Goal: Task Accomplishment & Management: Manage account settings

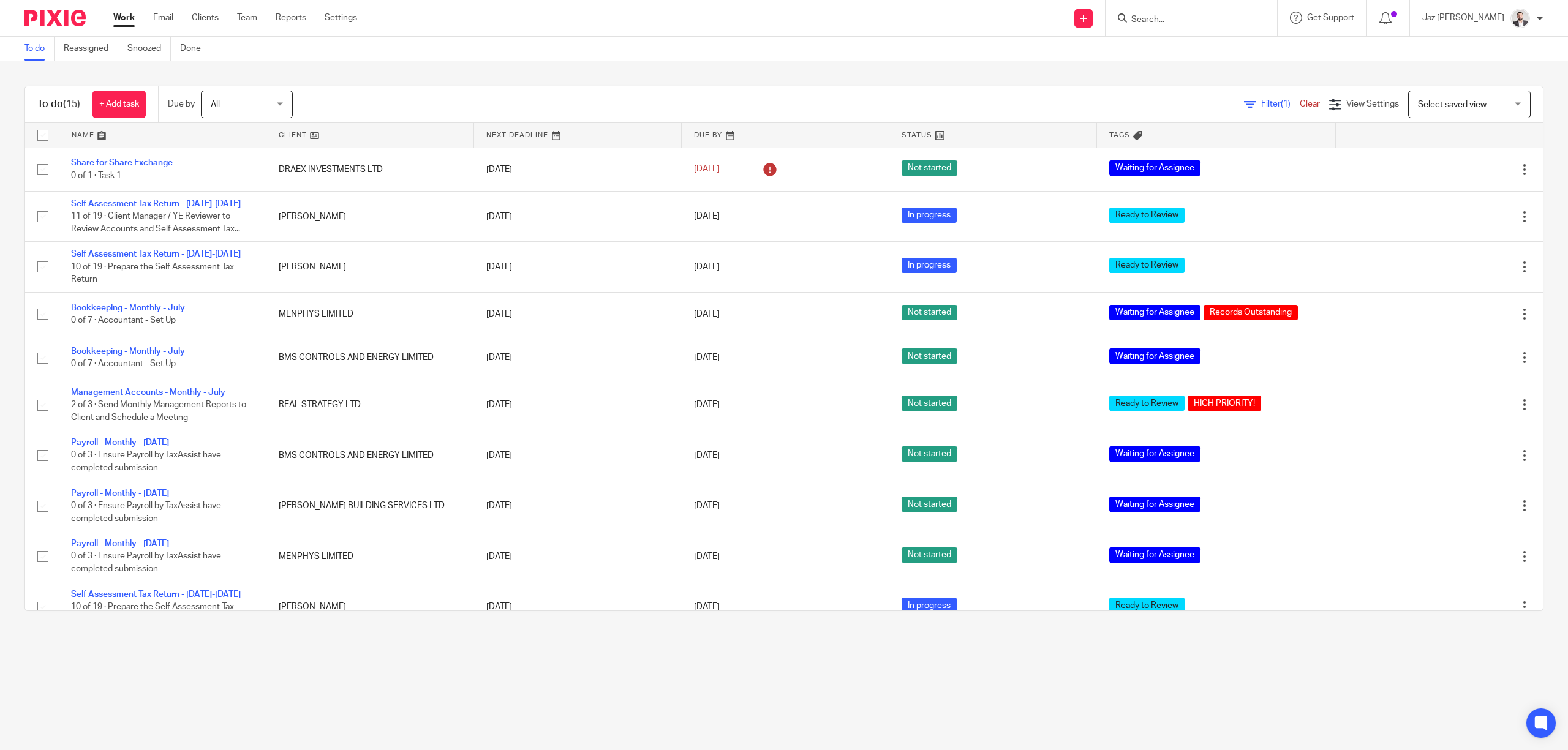
click at [1182, 23] on input "Search" at bounding box center [1184, 20] width 110 height 11
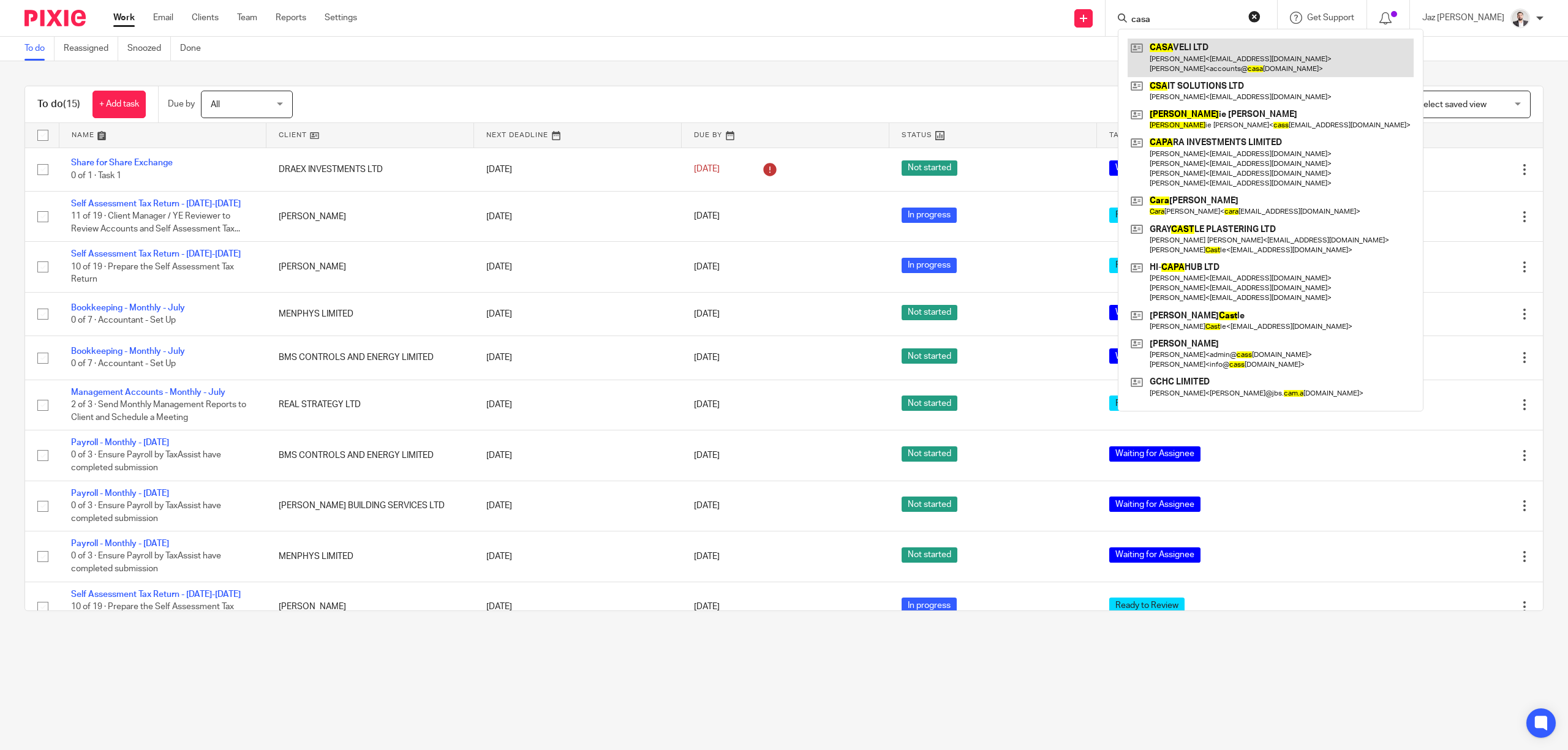
type input "casa"
click at [1211, 52] on link at bounding box center [1270, 57] width 286 height 38
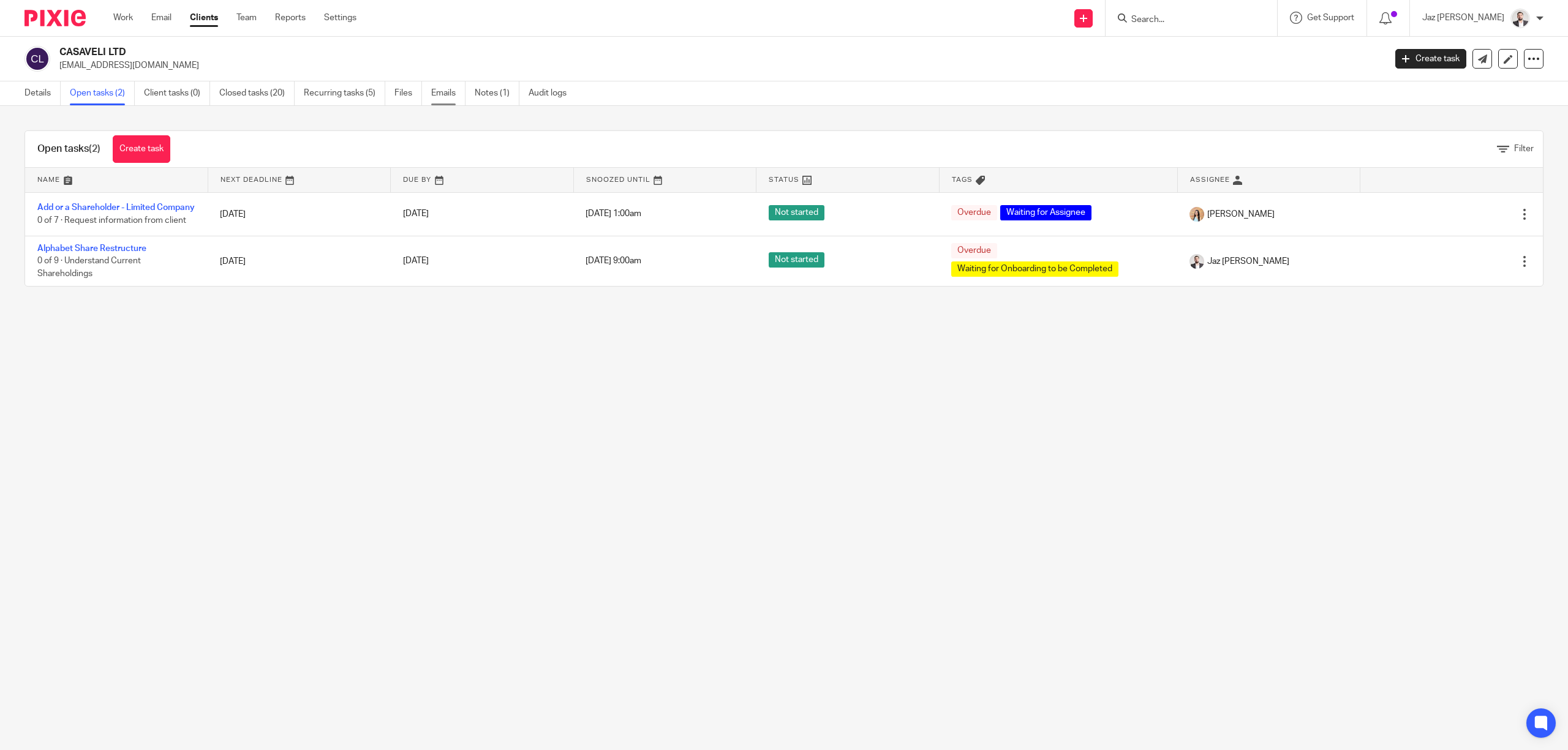
click at [443, 97] on link "Emails" at bounding box center [448, 93] width 34 height 24
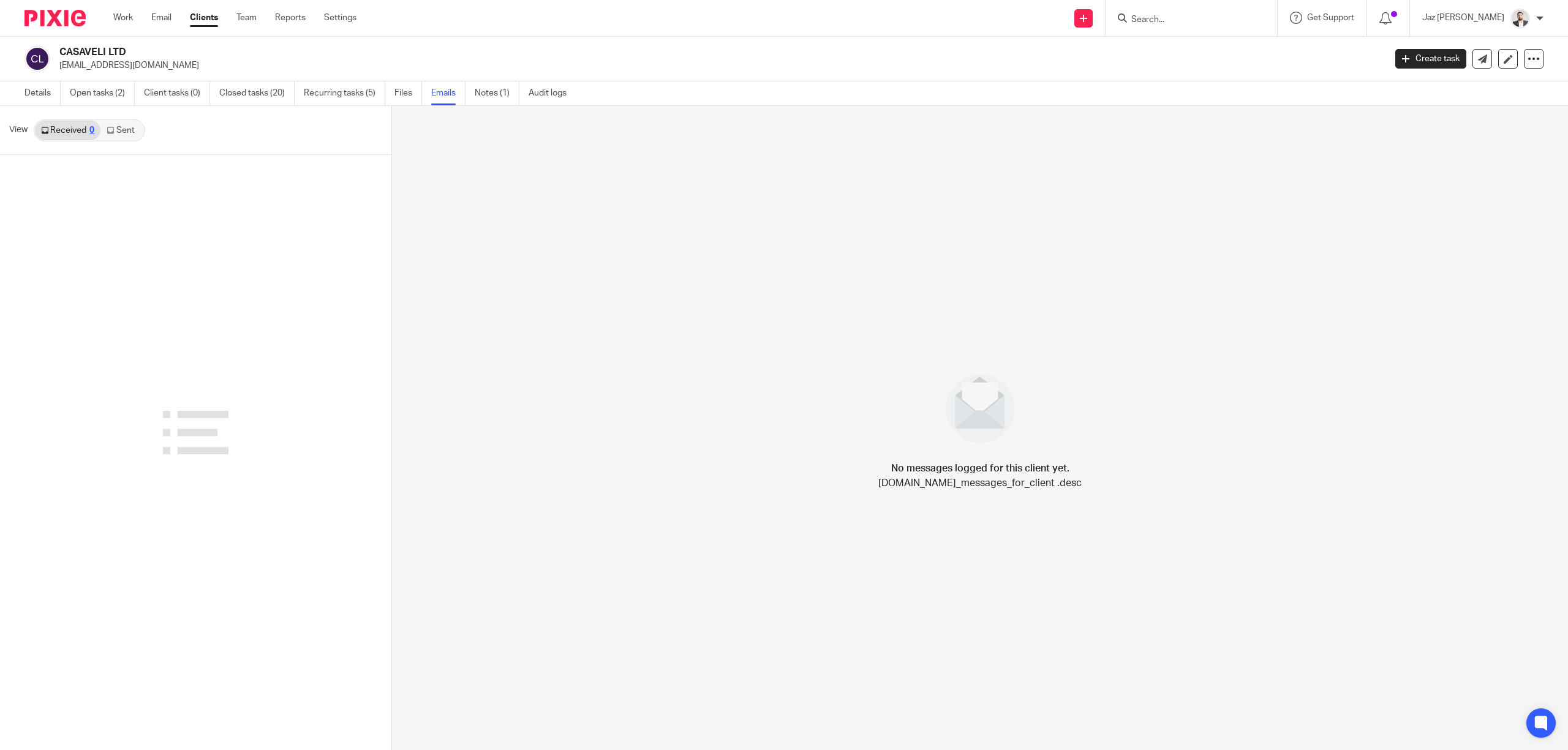
click at [130, 135] on link "Sent" at bounding box center [122, 131] width 43 height 20
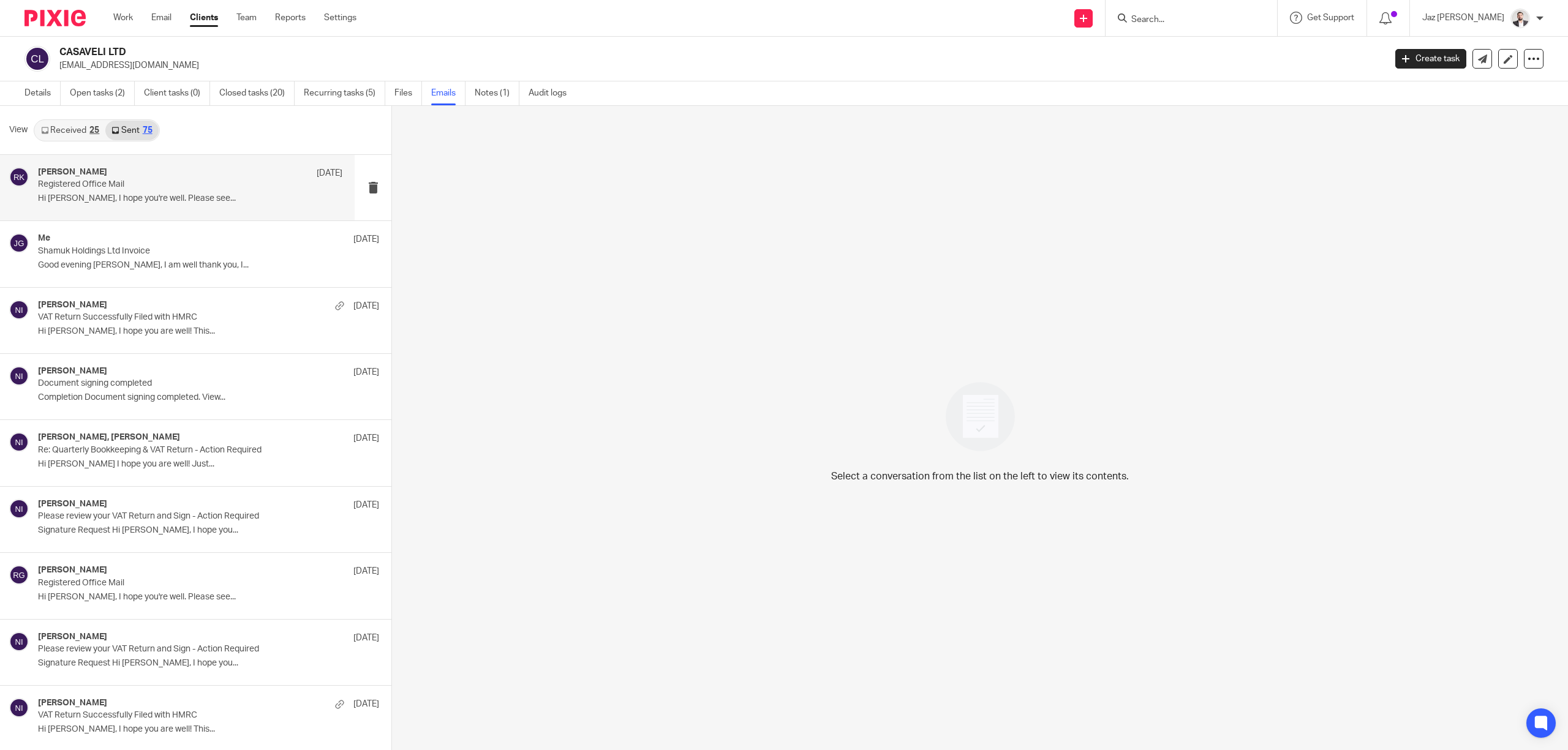
click at [155, 209] on div "Raj Kaur 8 Aug Registered Office Mail Hi Hiten, I hope you're well. Please see.…" at bounding box center [177, 187] width 355 height 65
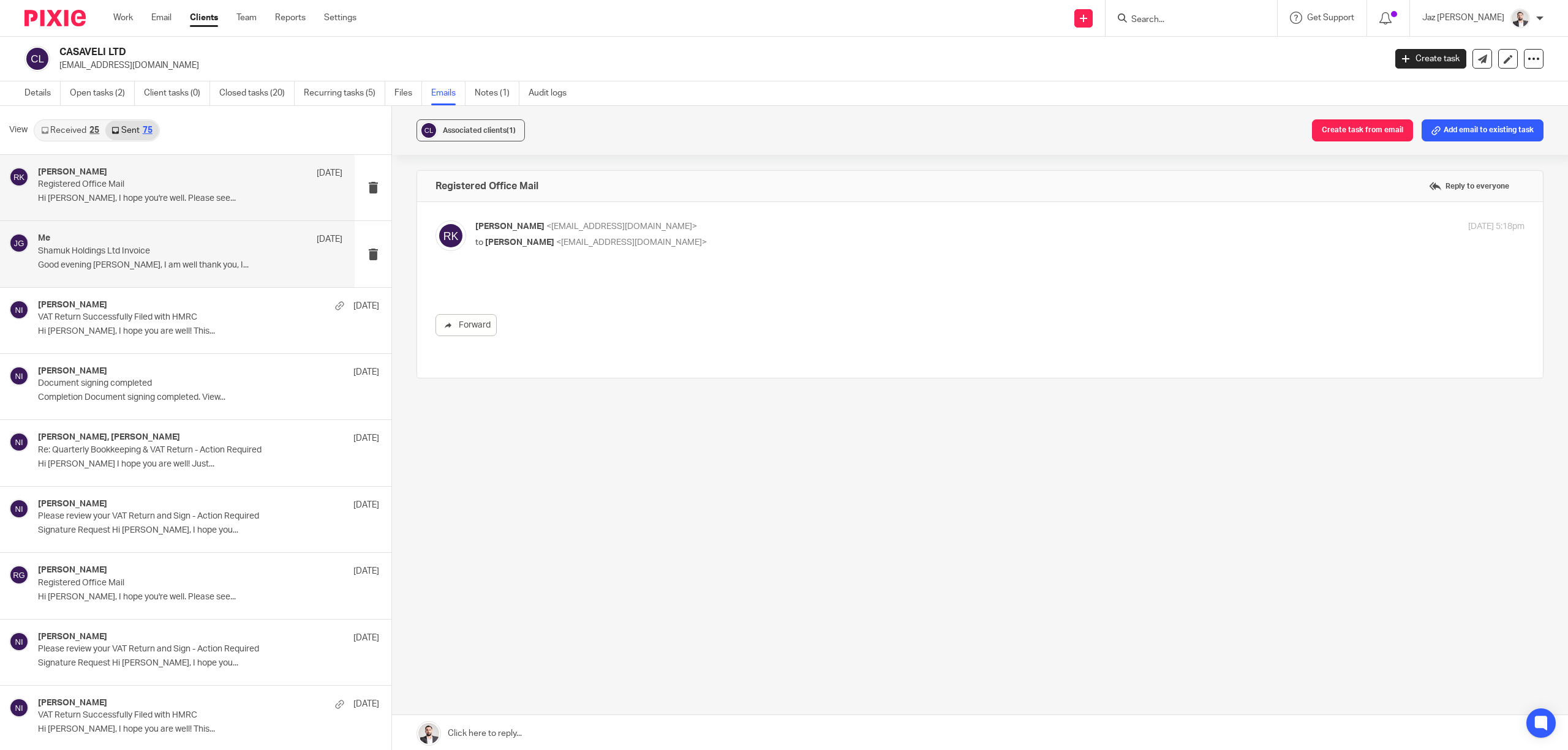
click at [152, 264] on p "Good evening Hiten, I am well thank you, I..." at bounding box center [190, 265] width 304 height 11
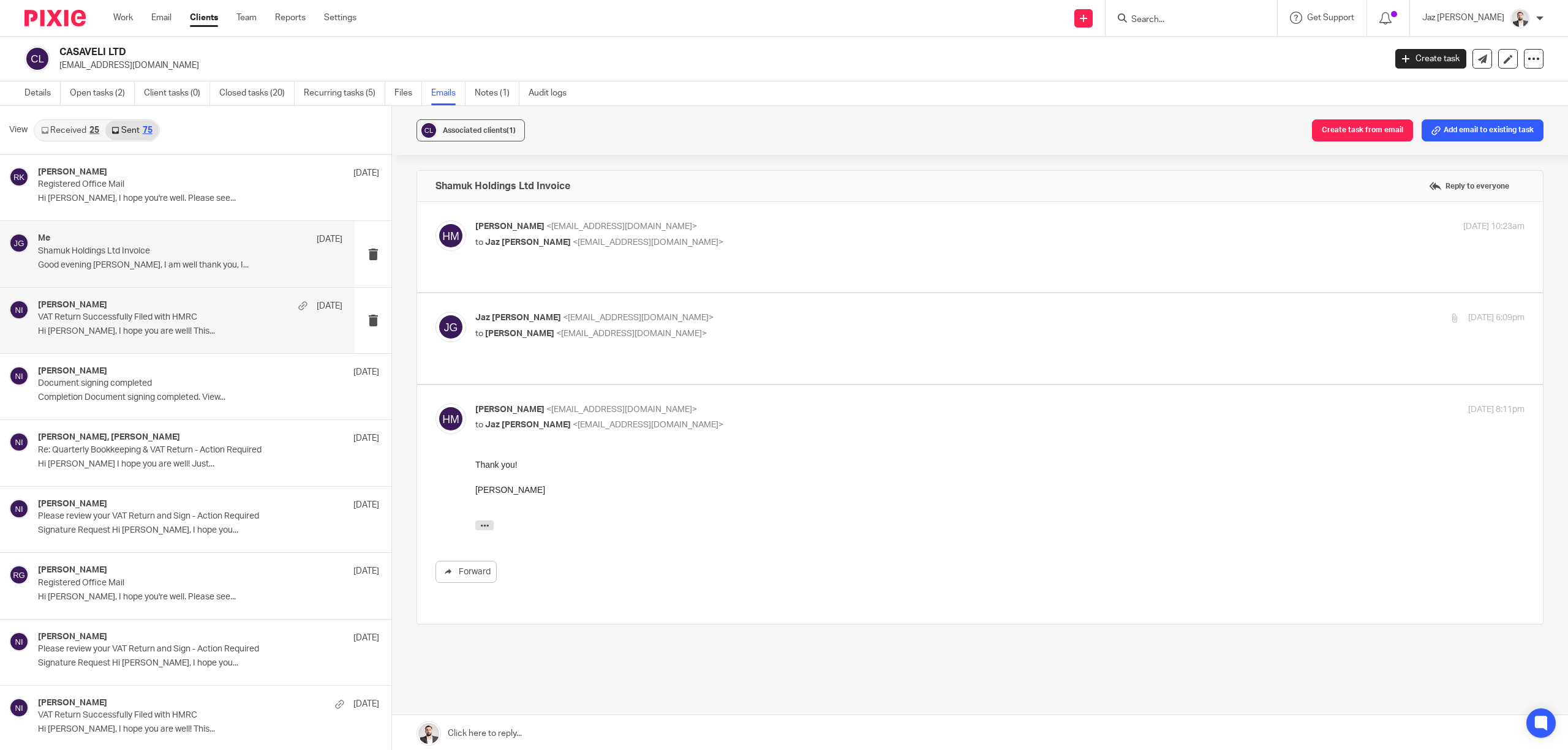
click at [125, 302] on div "Naeem Ibrahim 5 Aug" at bounding box center [190, 306] width 304 height 12
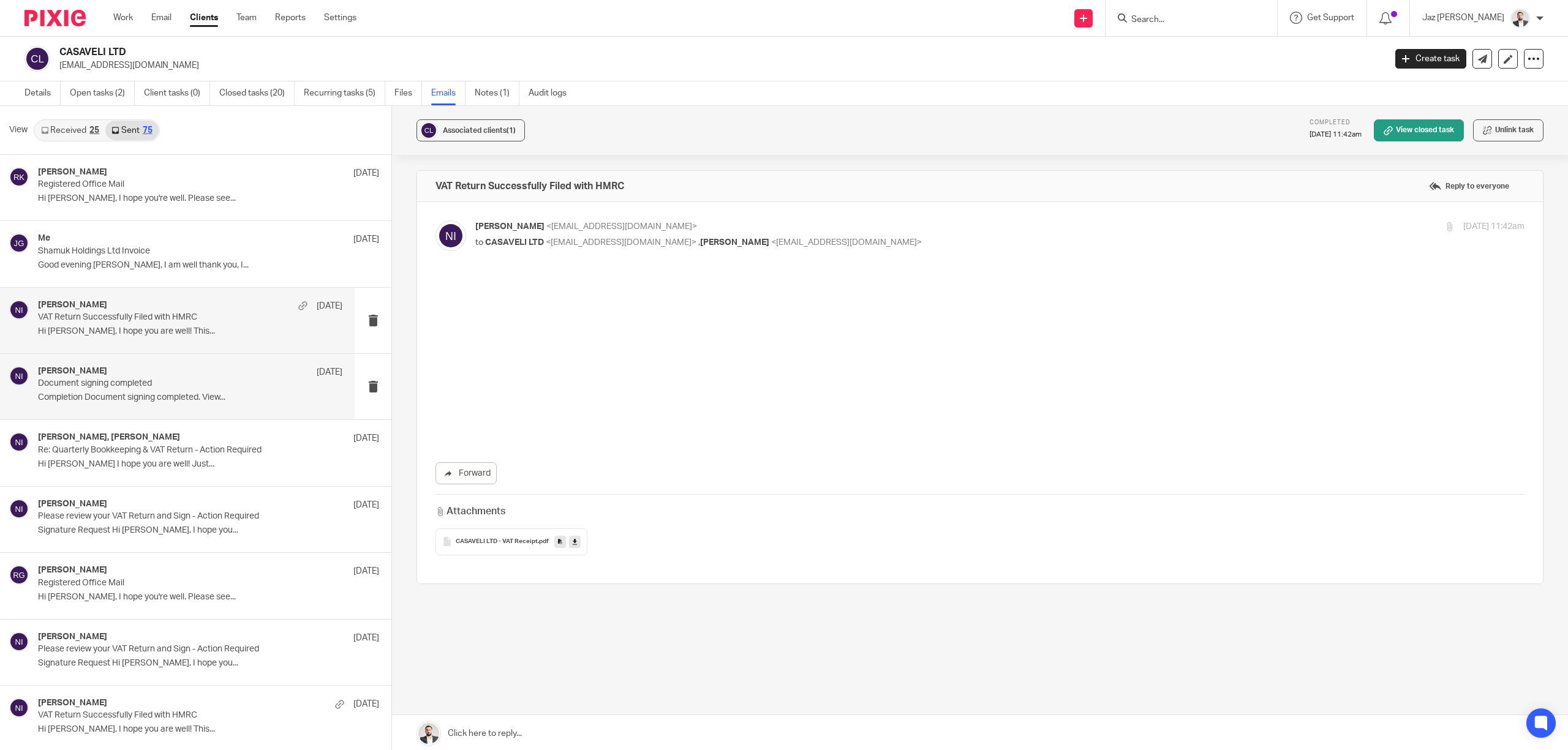
click at [135, 394] on p "Completion Document signing completed. View..." at bounding box center [190, 397] width 304 height 11
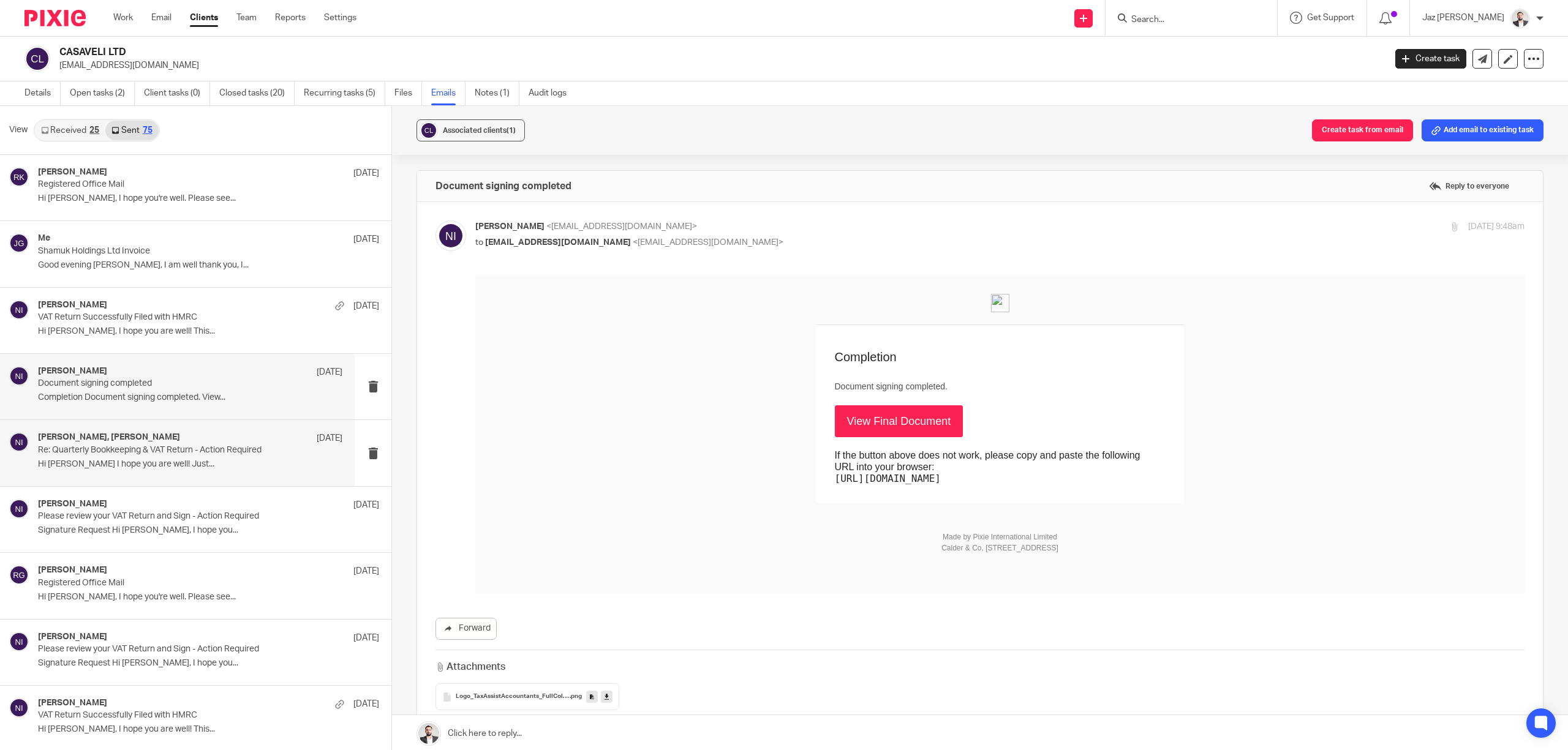
click at [135, 469] on p "Hi Hiten I hope you are well! Just..." at bounding box center [190, 465] width 304 height 11
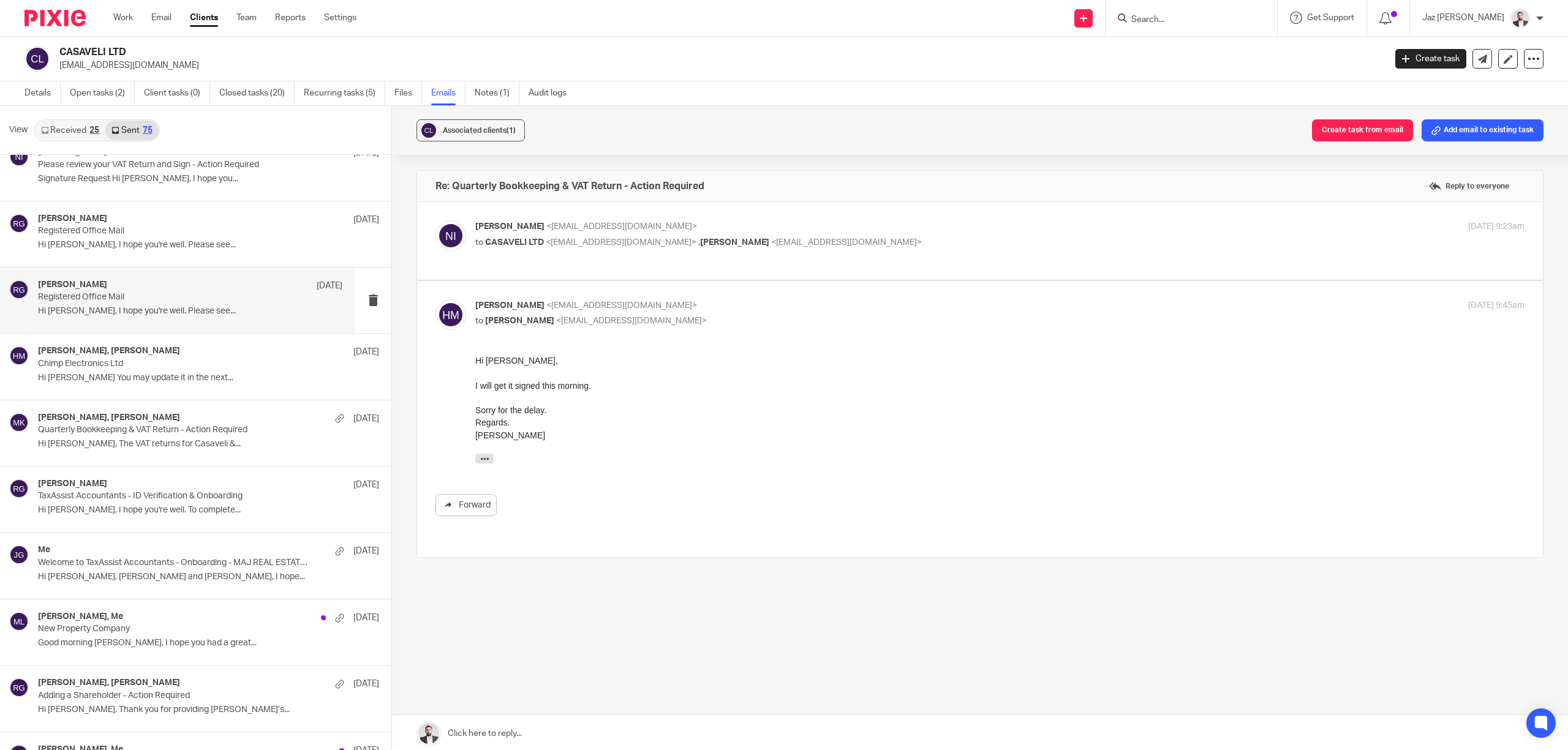
scroll to position [980, 0]
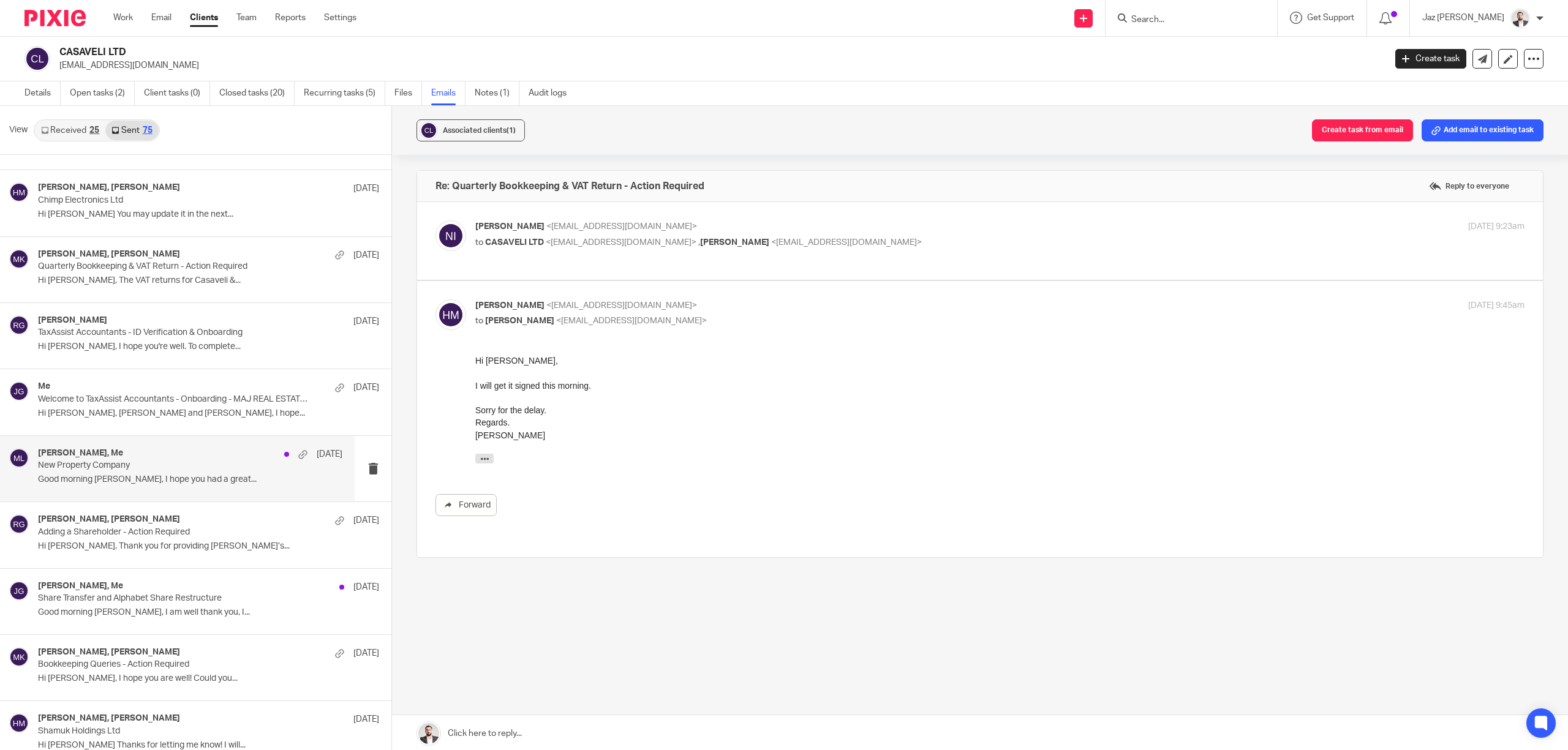
click at [157, 500] on div "hiten majithia, Me 23 Jun New Property Company Good morning Hiten, I hope you h…" at bounding box center [177, 469] width 355 height 65
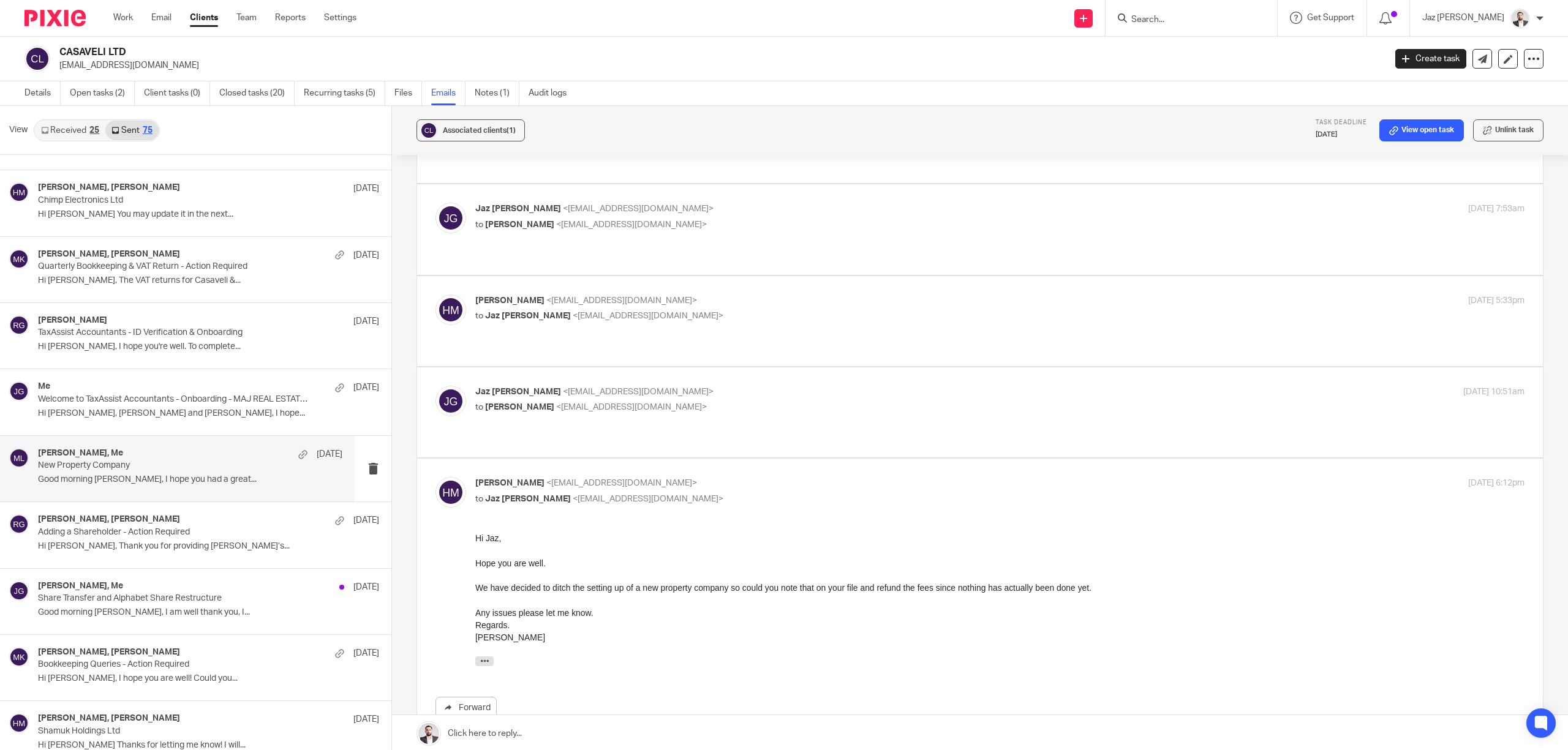
scroll to position [302, 0]
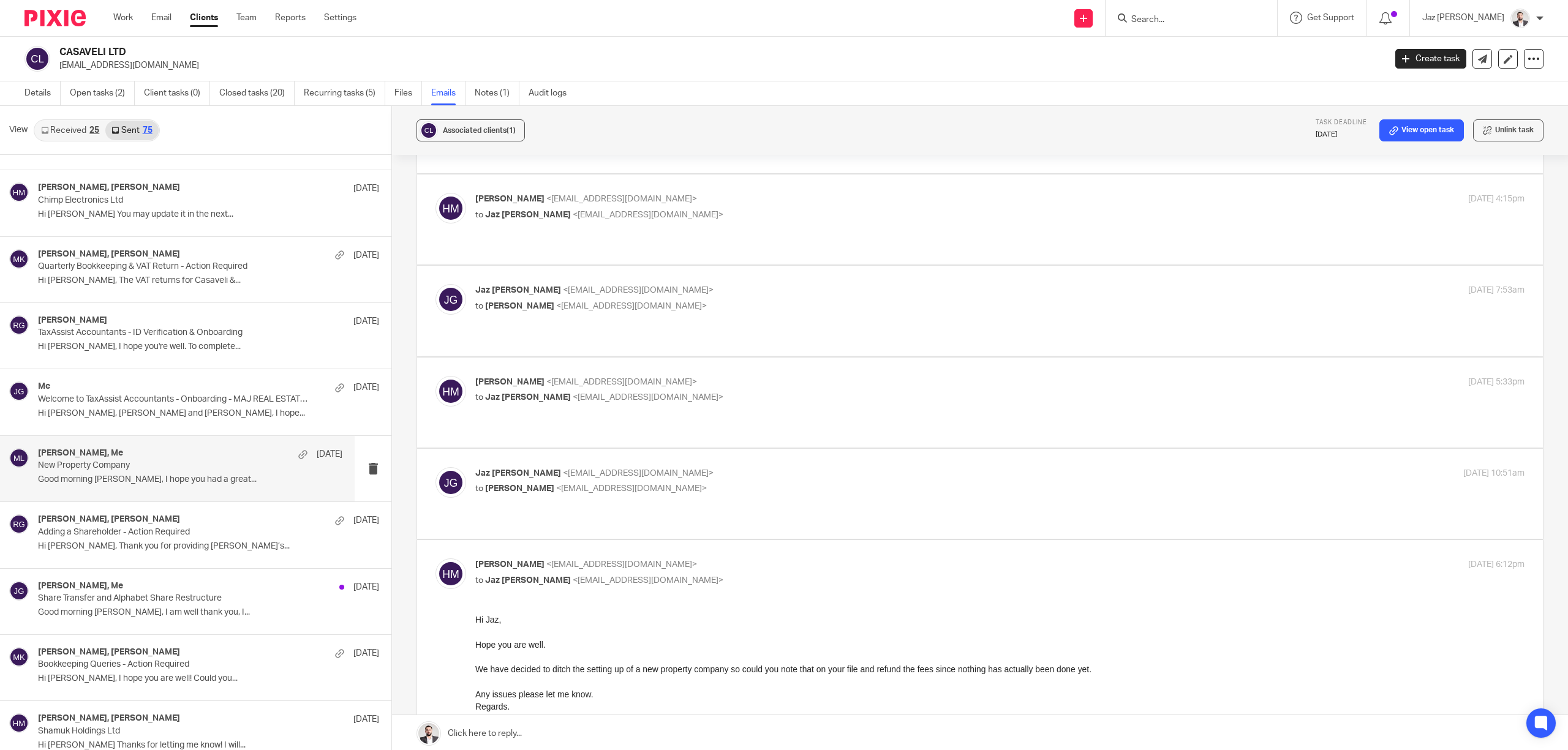
click at [737, 449] on label at bounding box center [980, 494] width 1125 height 90
click at [435, 467] on input "checkbox" at bounding box center [435, 467] width 1 height 1
checkbox input "true"
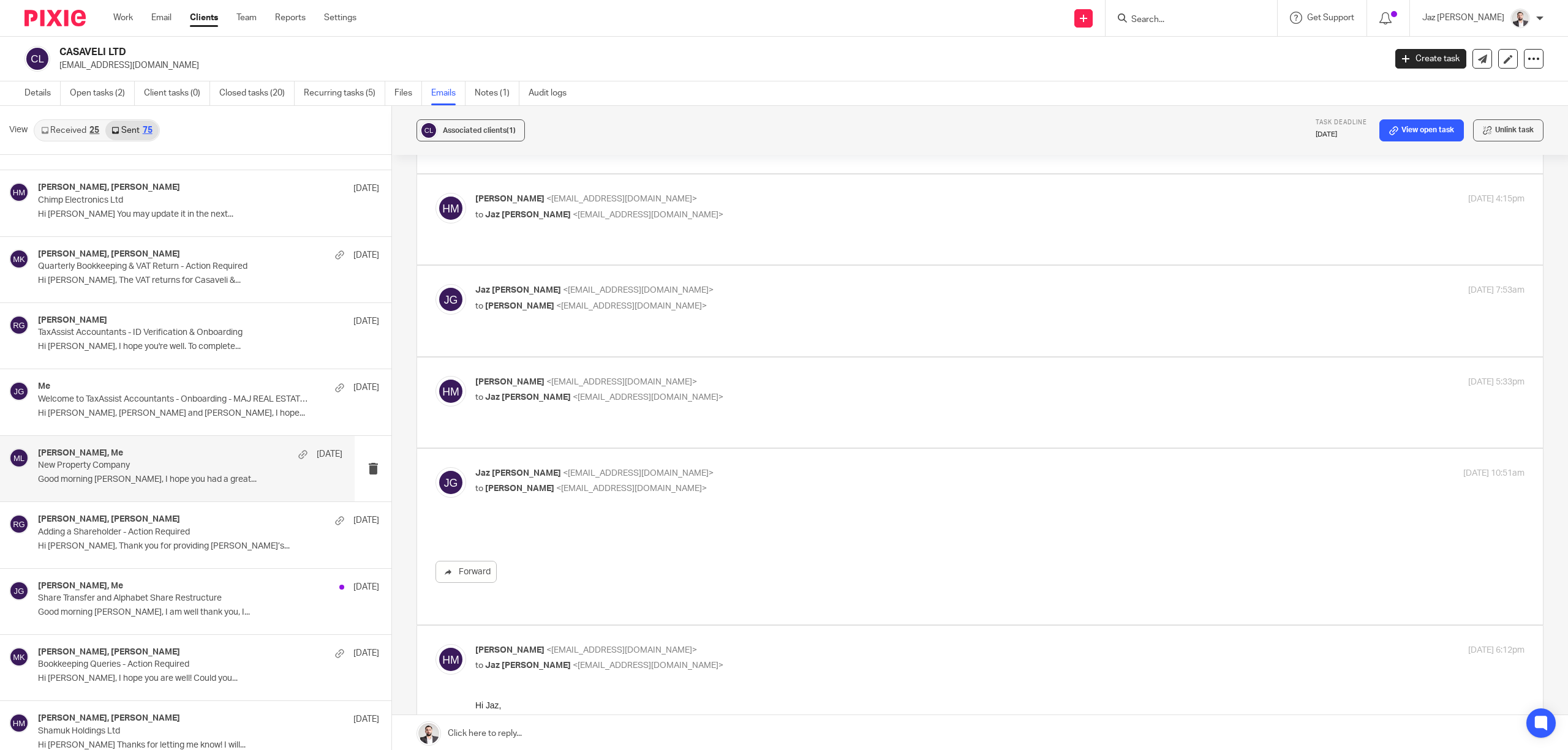
scroll to position [0, 0]
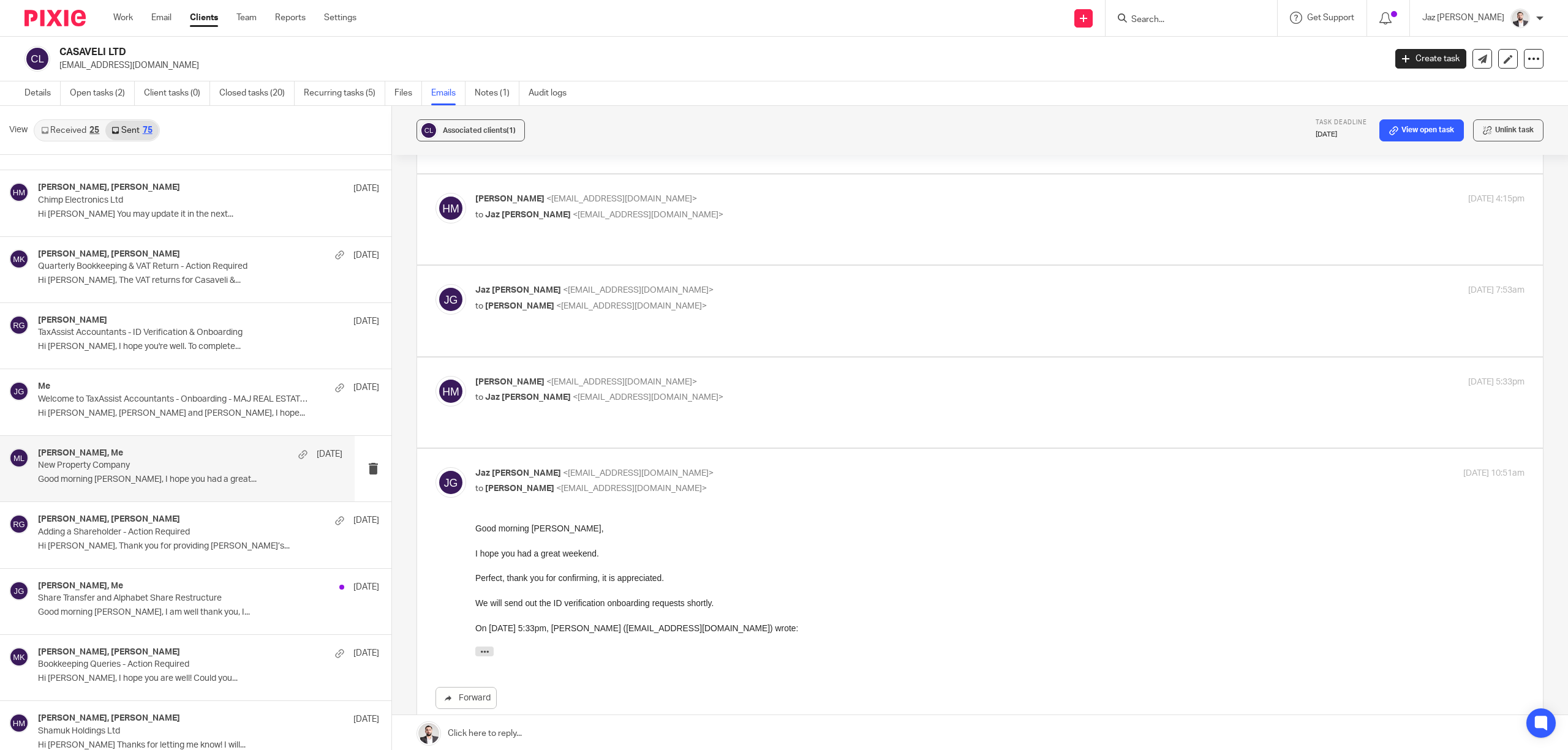
click at [739, 391] on p "to Jaz Grewal <jazgrewal@taxassist.co.uk>" at bounding box center [824, 397] width 699 height 13
checkbox input "true"
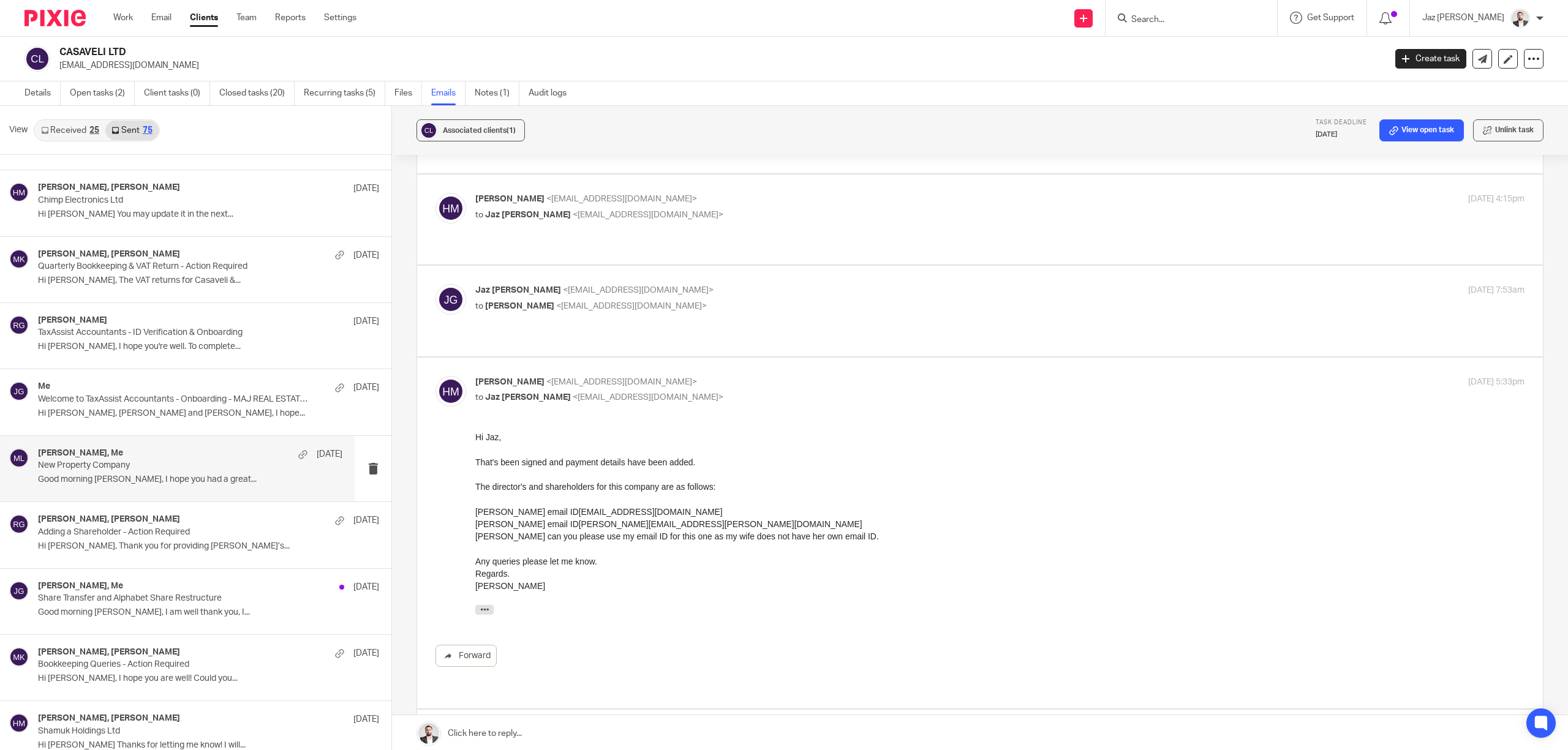
scroll to position [221, 0]
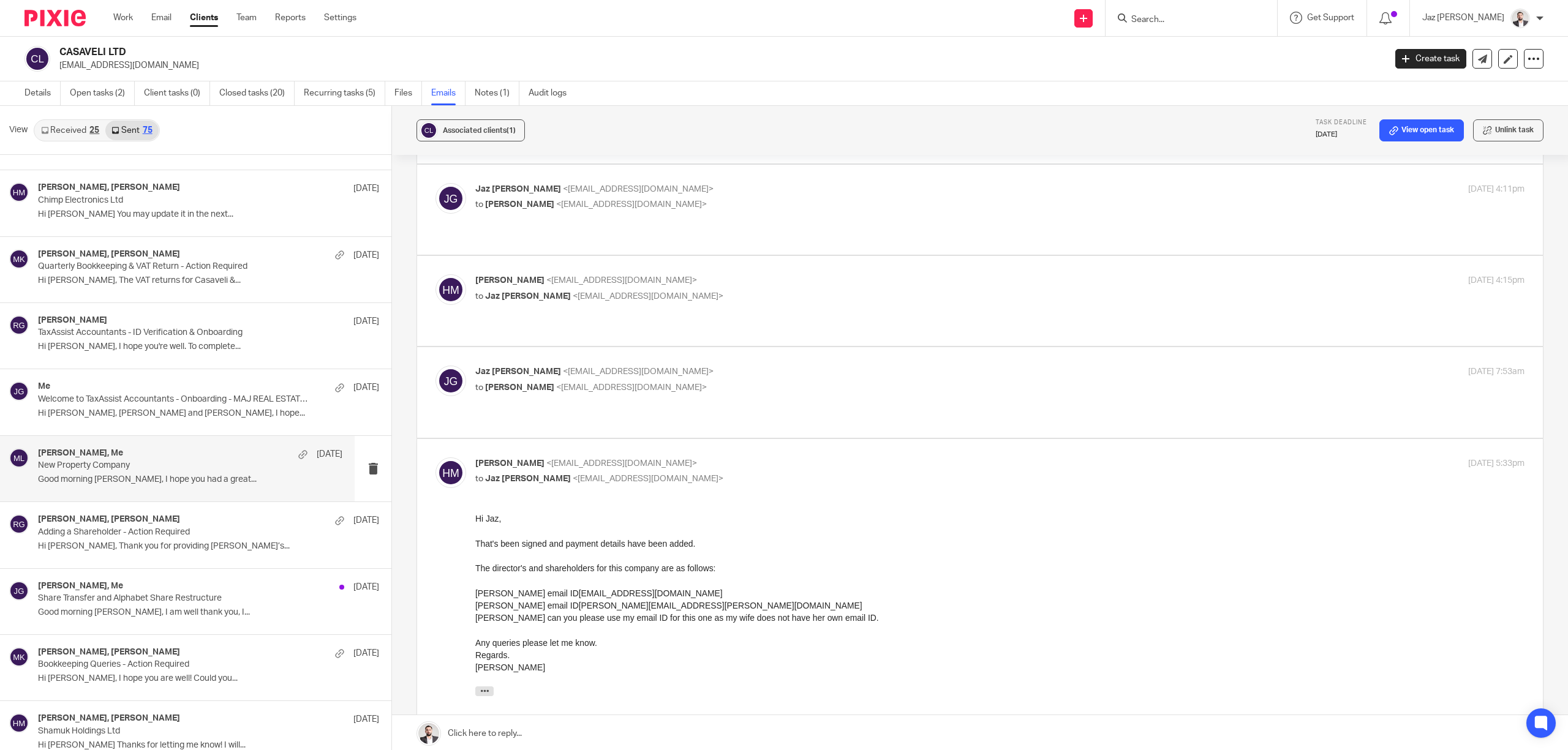
click at [713, 366] on p "Jaz Grewal <jazgrewal@taxassist.co.uk>" at bounding box center [824, 372] width 699 height 13
checkbox input "true"
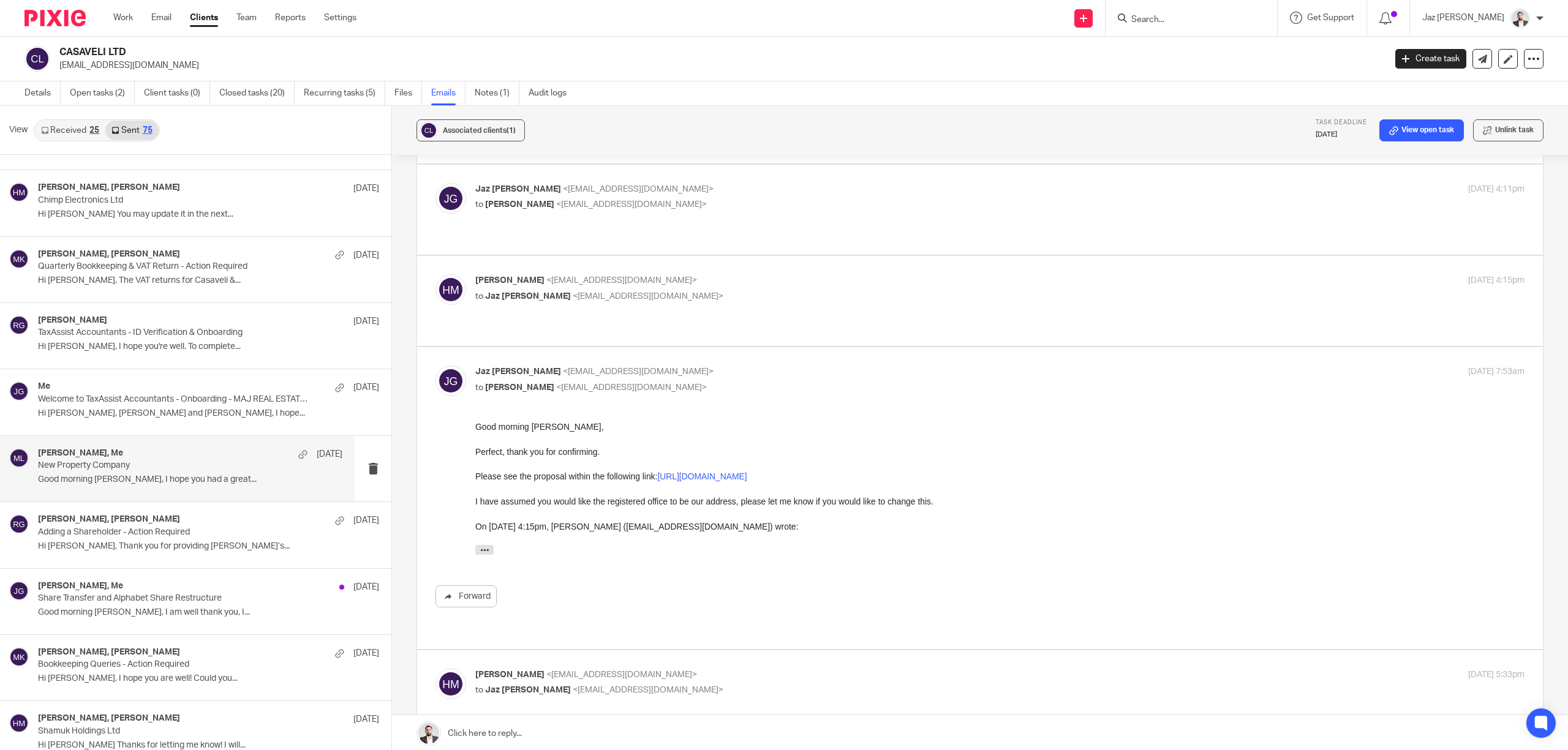
scroll to position [0, 0]
click at [716, 290] on p "to Jaz Grewal <jazgrewal@taxassist.co.uk>" at bounding box center [824, 297] width 699 height 13
checkbox input "true"
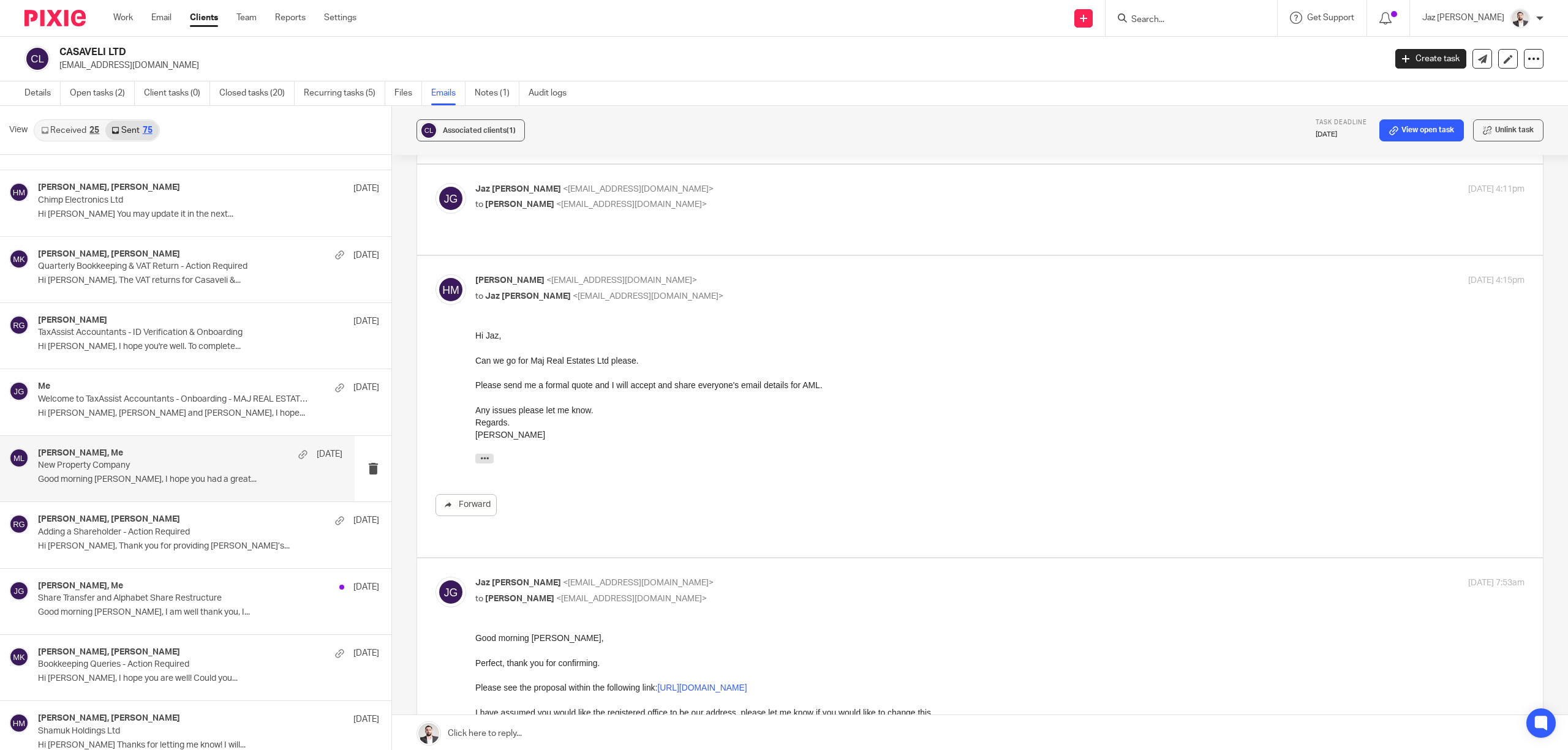
scroll to position [138, 0]
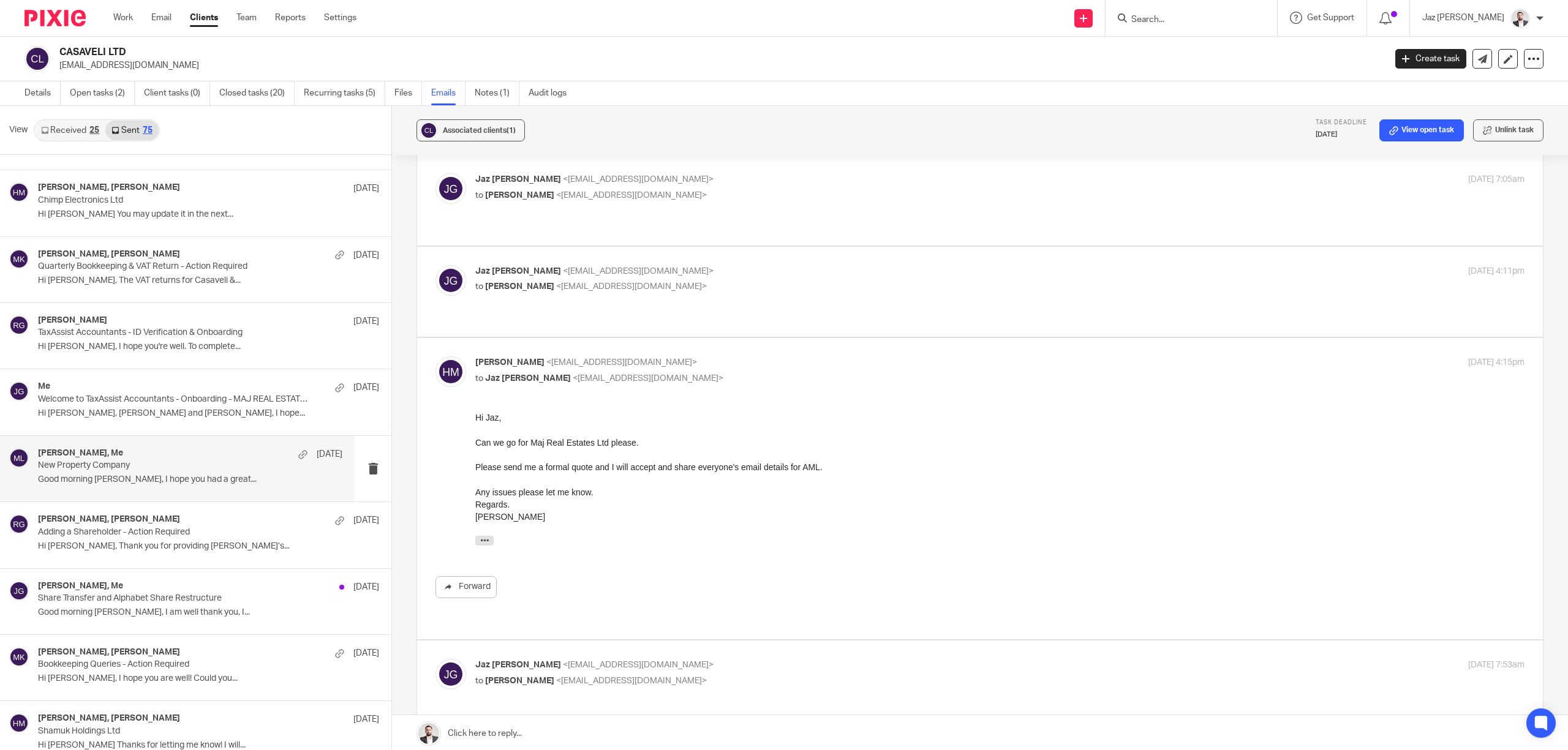
click at [701, 266] on div "Jaz Grewal <jazgrewal@taxassist.co.uk> to hiten majithia <hitenmajithia21@gmail…" at bounding box center [824, 279] width 699 height 28
checkbox input "true"
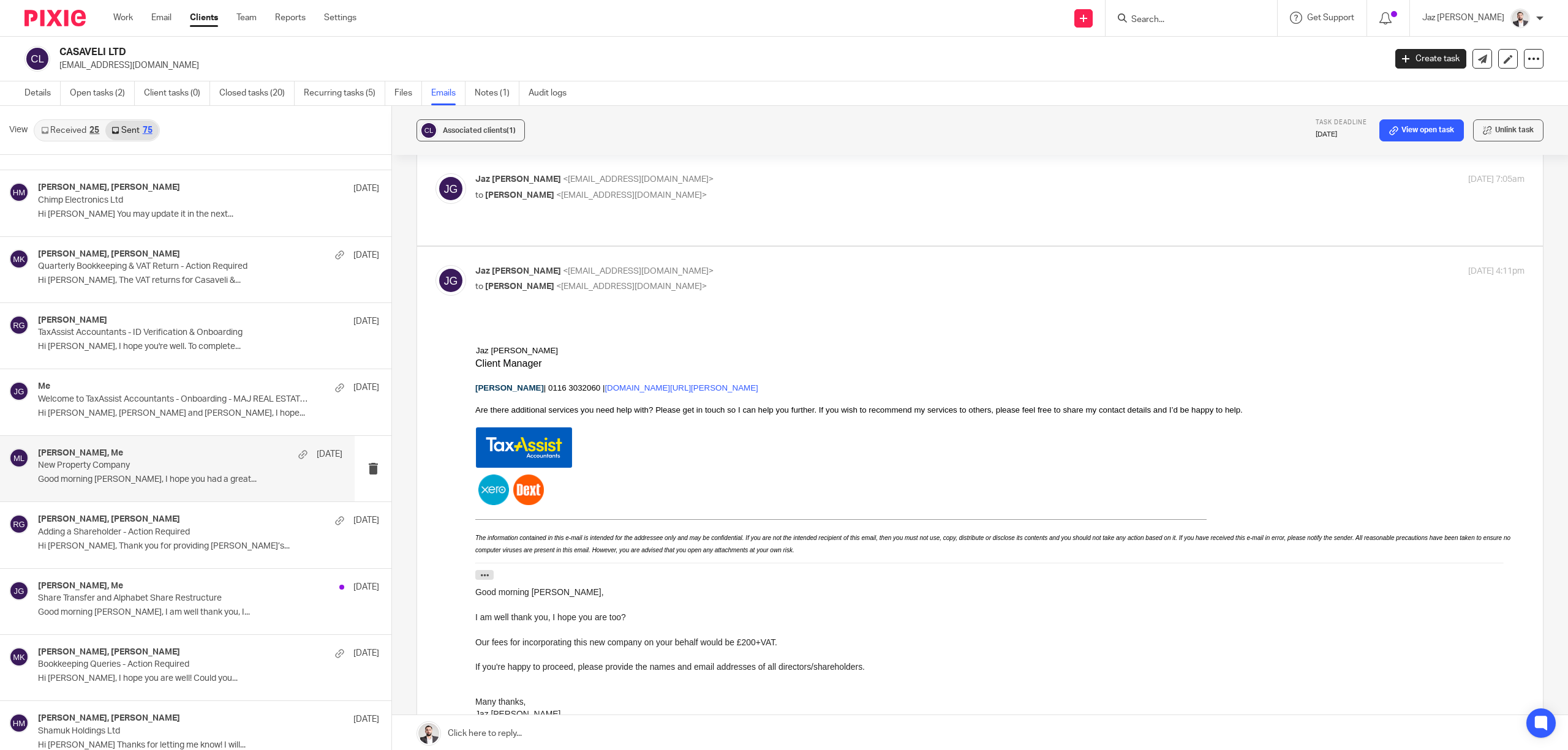
scroll to position [57, 0]
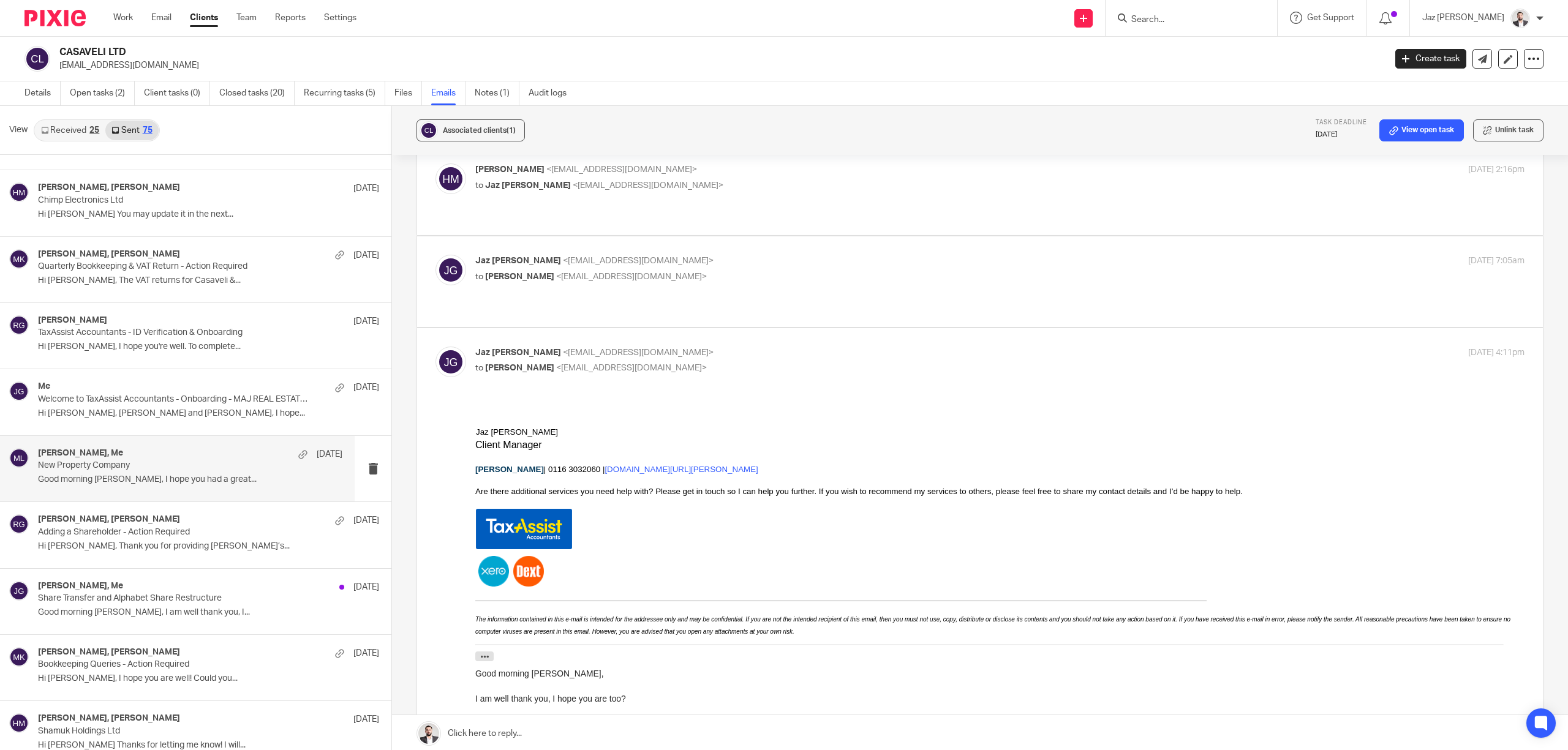
click at [728, 264] on p "Jaz Grewal <jazgrewal@taxassist.co.uk>" at bounding box center [824, 261] width 699 height 13
checkbox input "true"
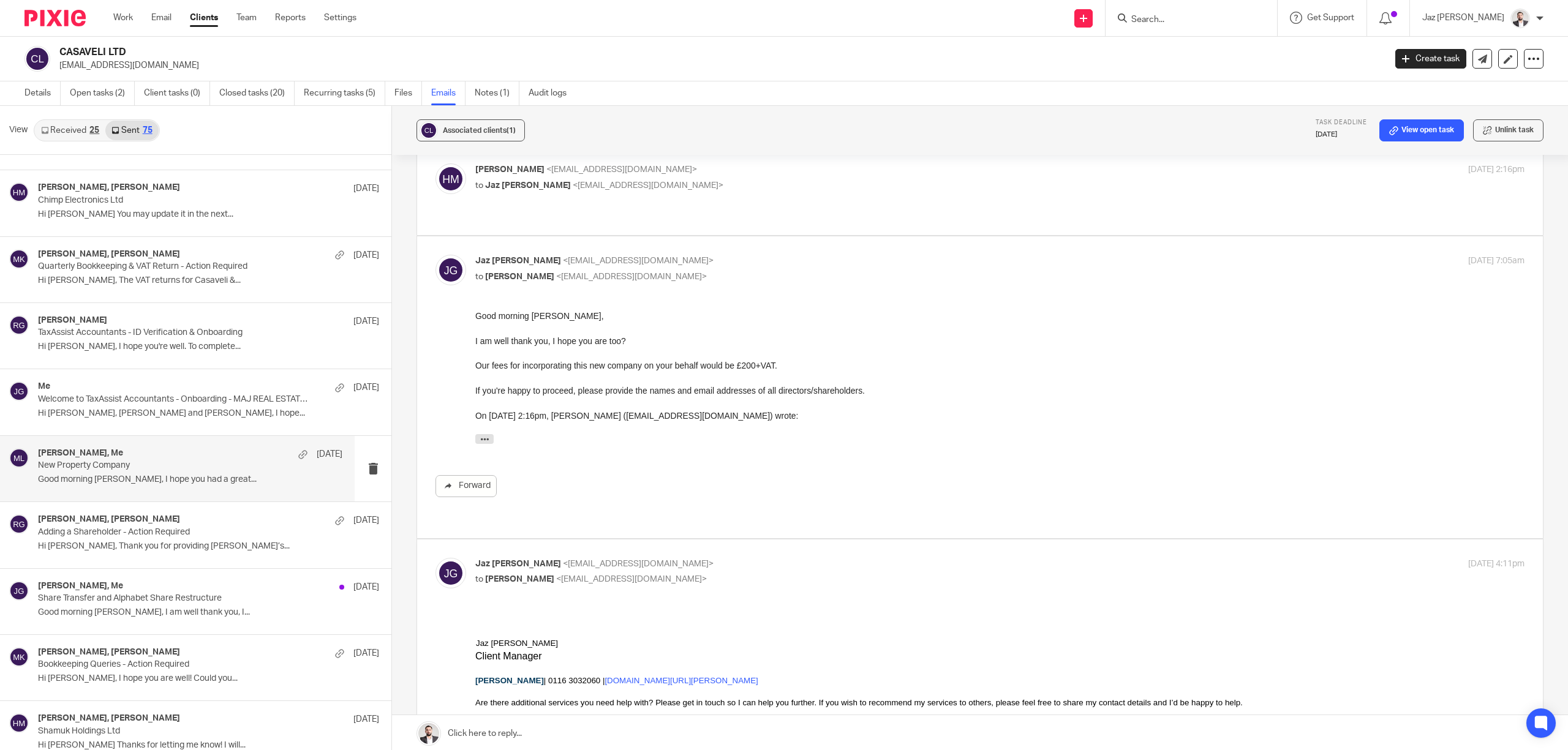
scroll to position [0, 0]
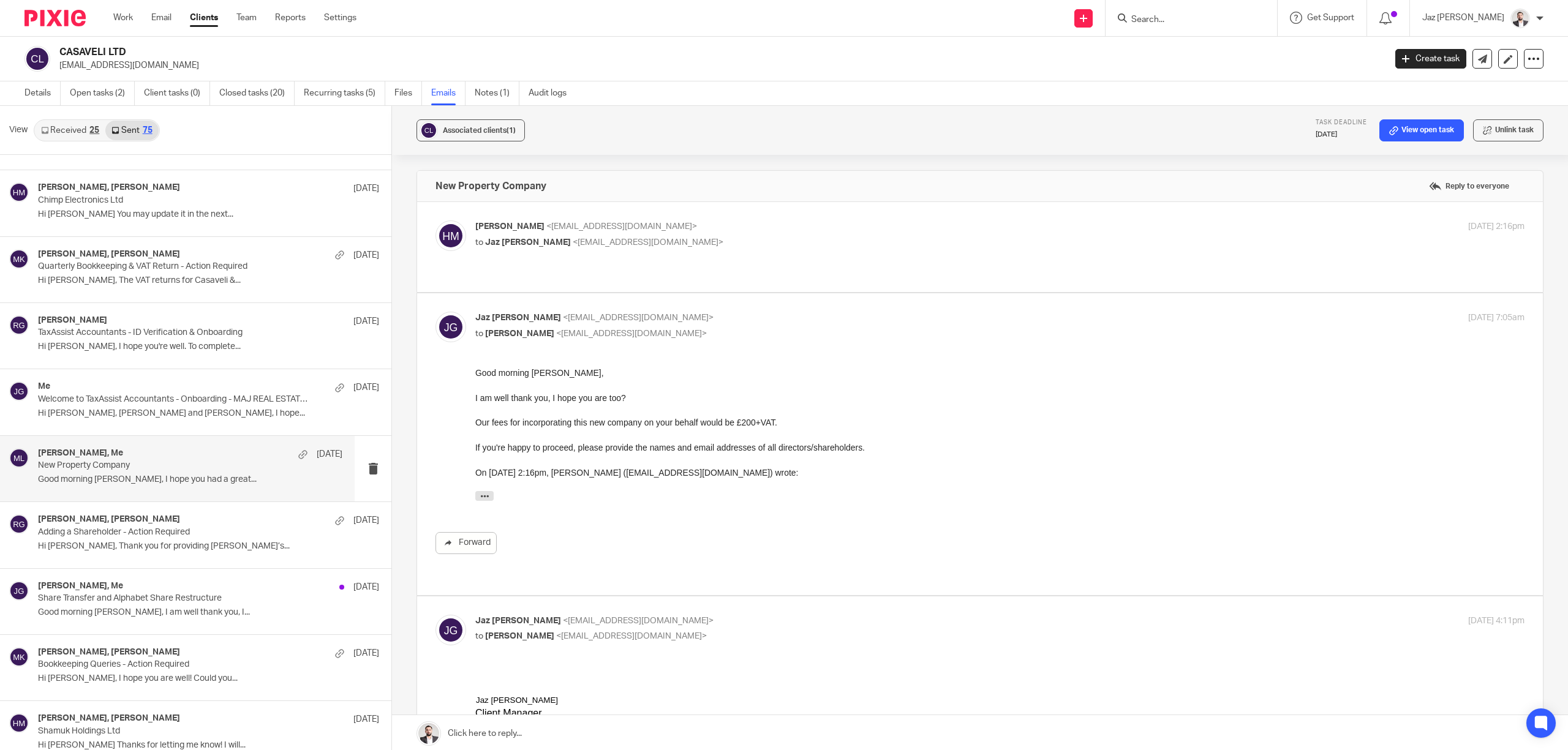
click at [716, 250] on div "hiten majithia <hitenmajithia21@gmail.com> to Jaz Grewal <jazgrewal@taxassist.c…" at bounding box center [1000, 236] width 1049 height 30
checkbox input "true"
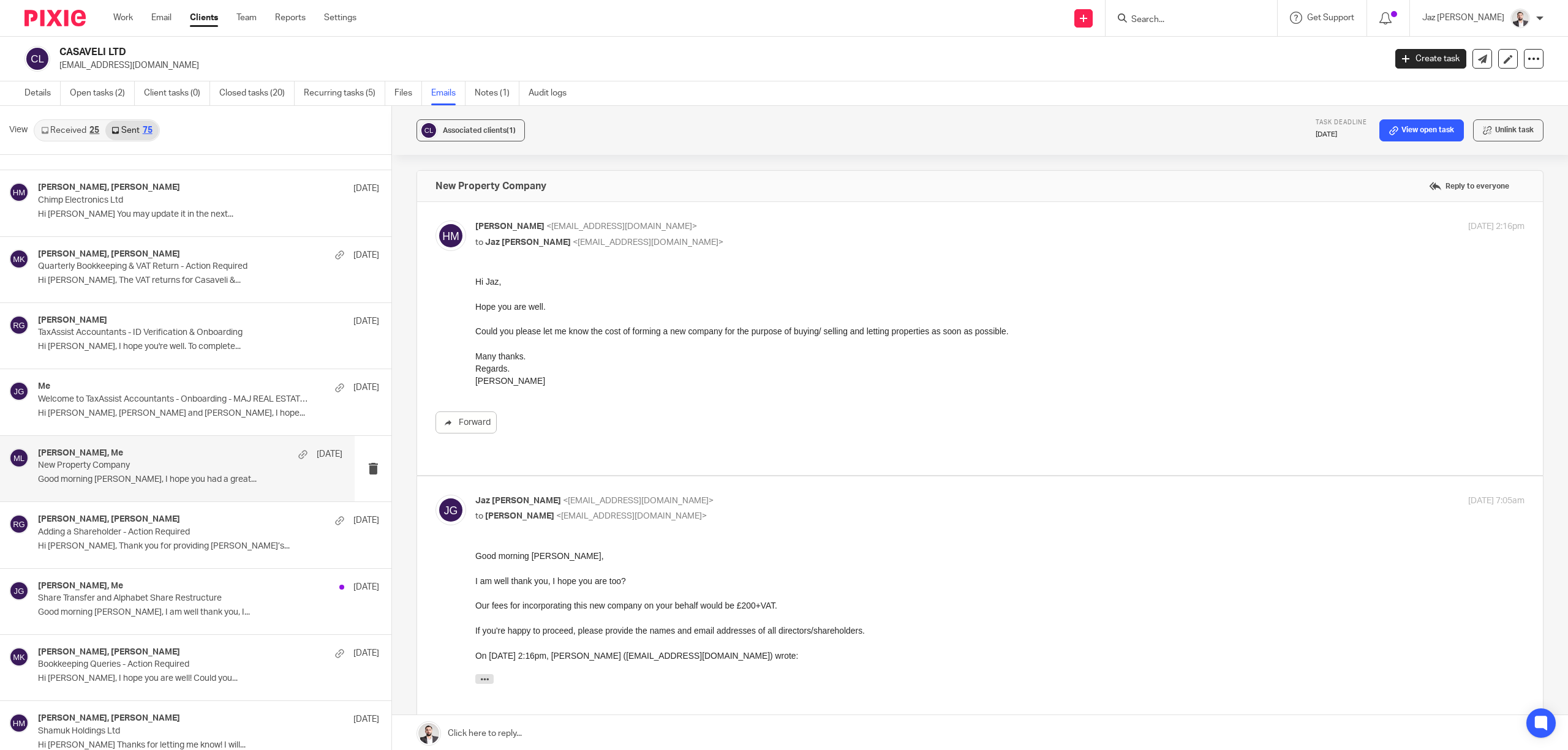
click at [1229, 23] on input "Search" at bounding box center [1184, 20] width 110 height 11
type input "orodent"
click at [1196, 45] on link at bounding box center [1230, 52] width 207 height 28
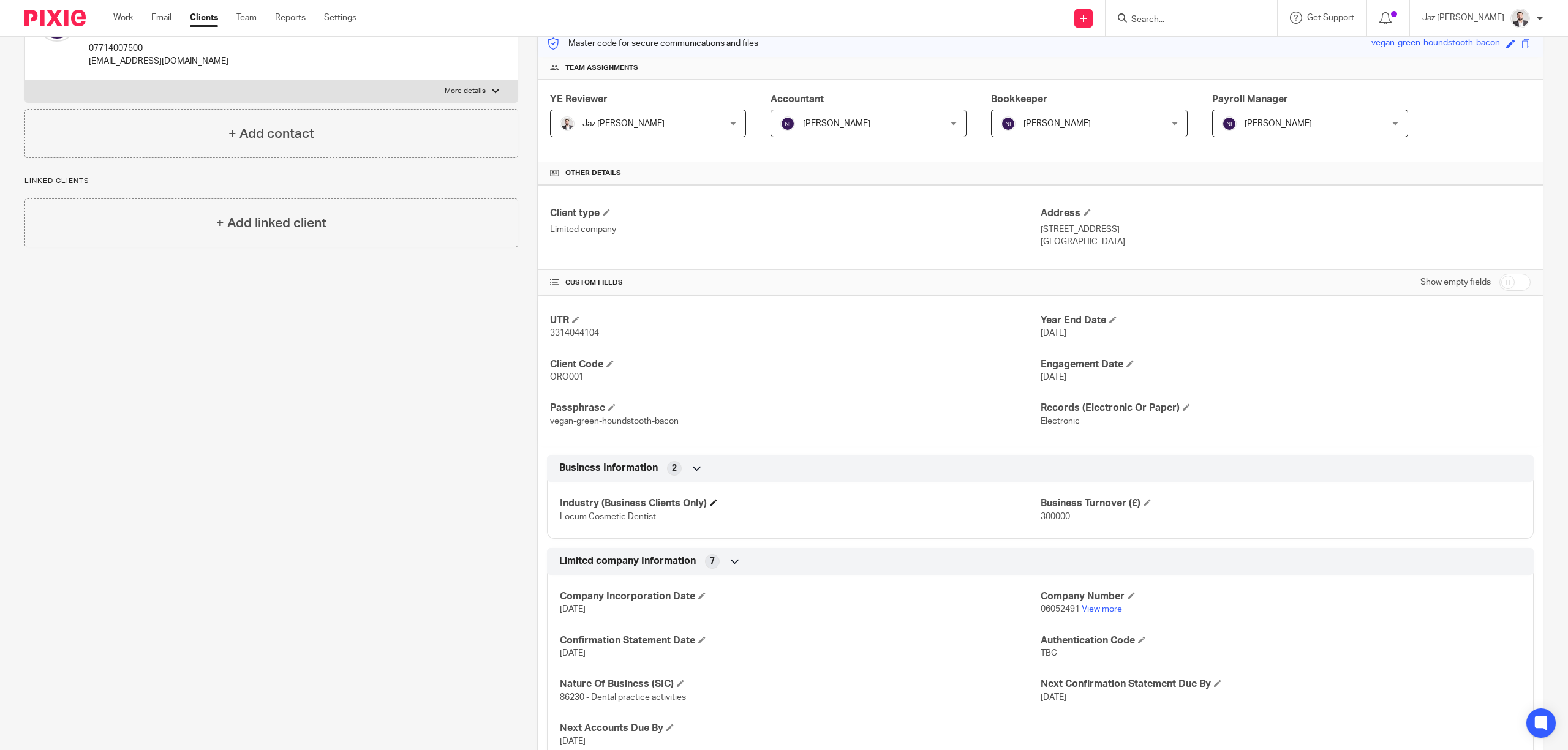
scroll to position [245, 0]
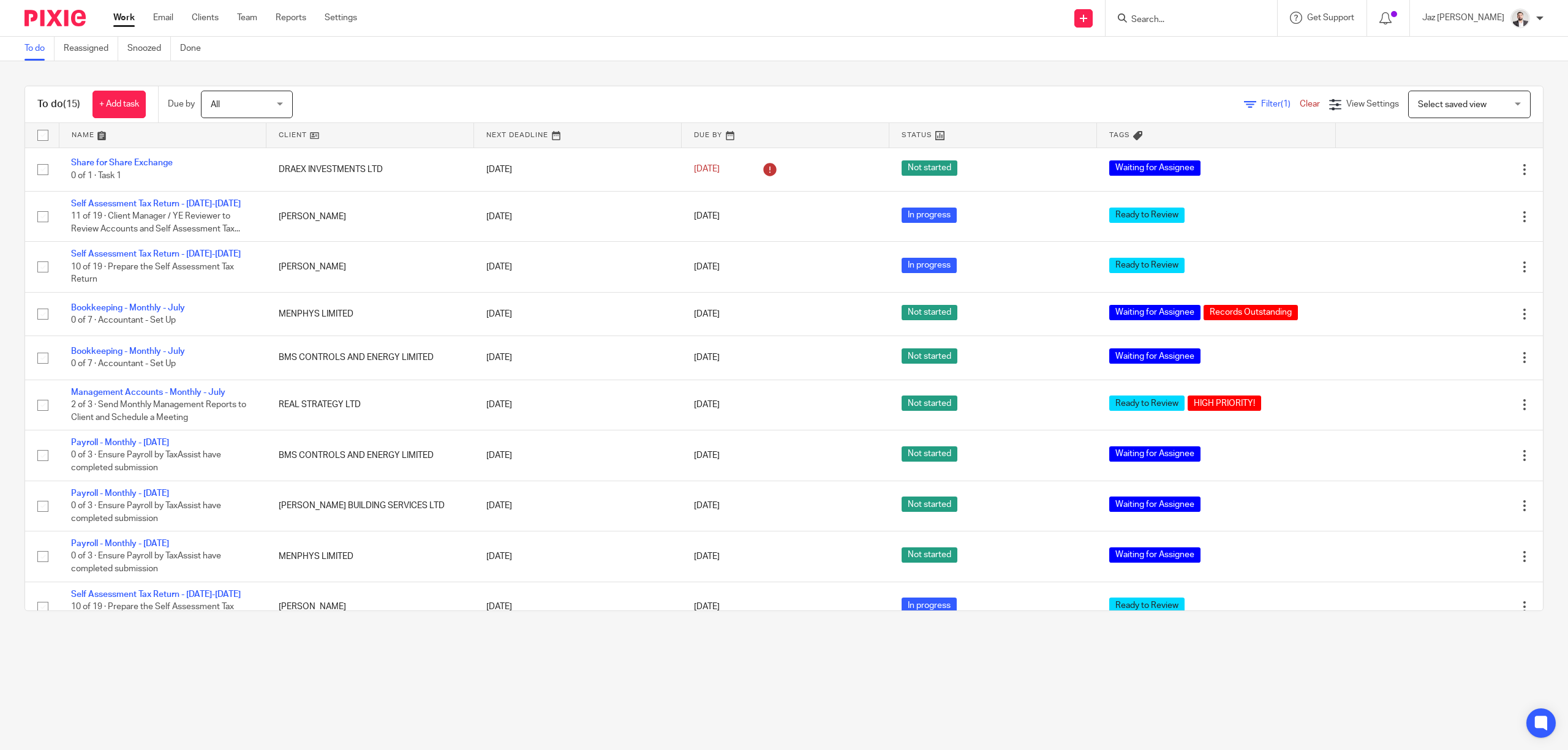
click at [1186, 18] on input "Search" at bounding box center [1184, 20] width 110 height 11
click at [113, 104] on link "+ Add task" at bounding box center [119, 105] width 53 height 28
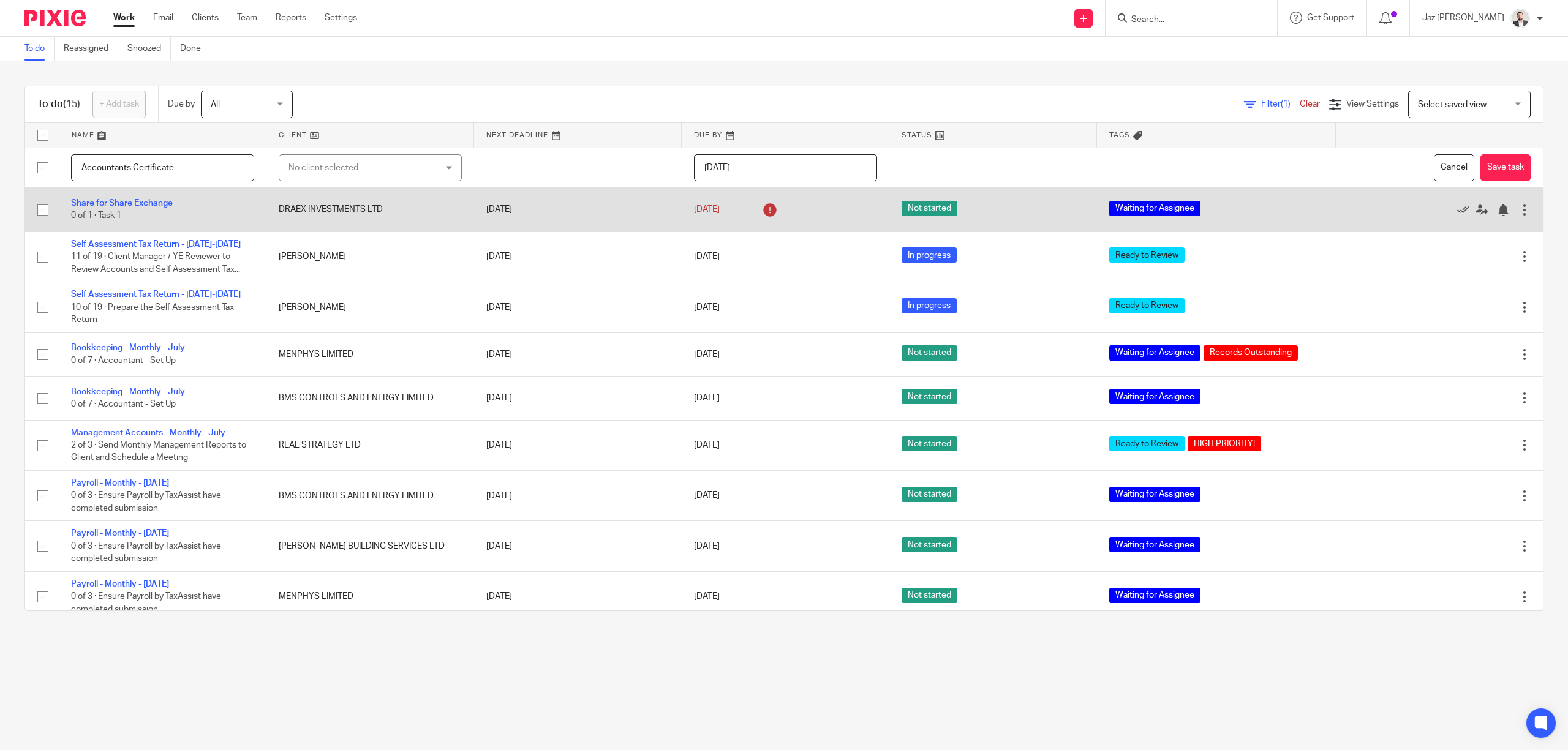
type input "Accountants Certificate"
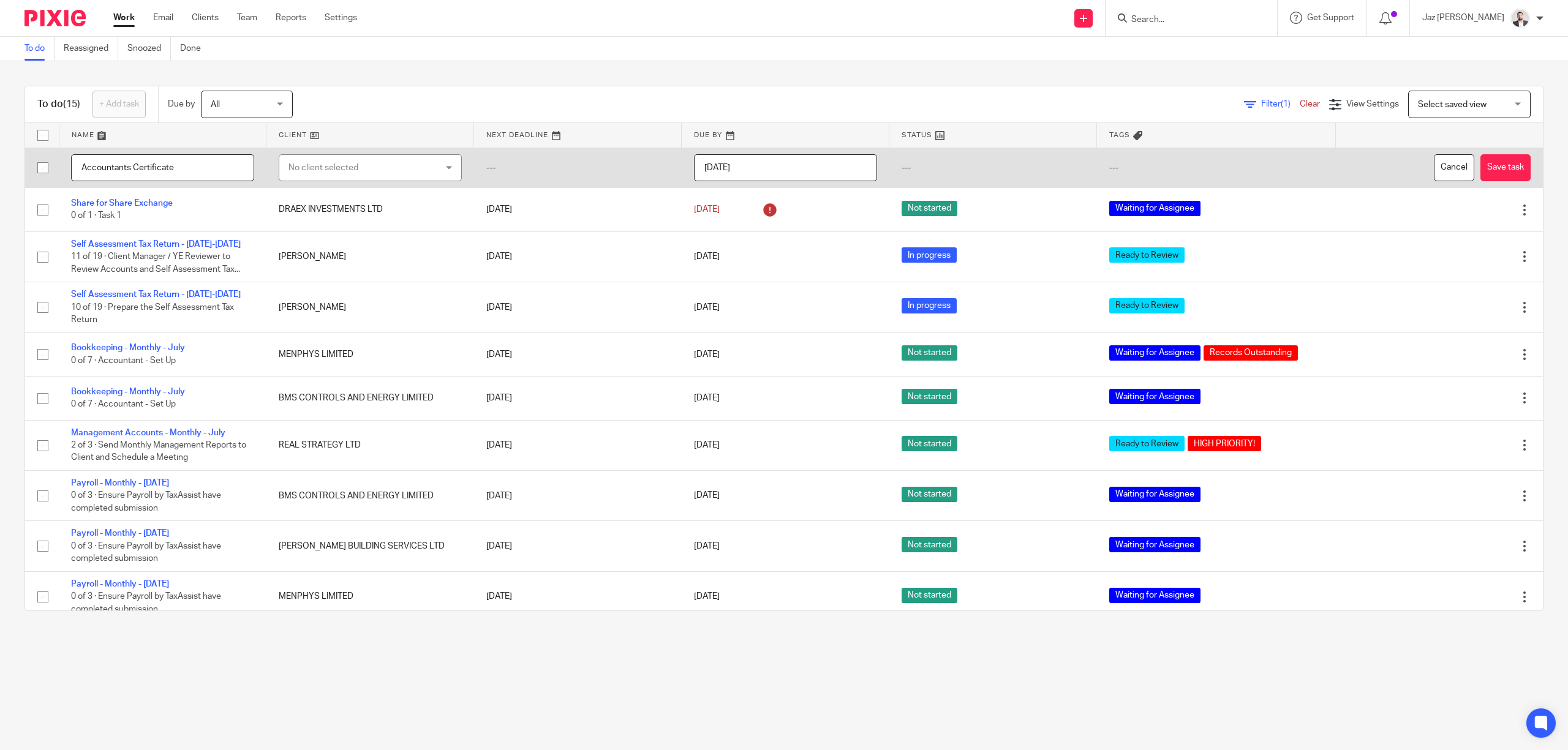
click at [353, 174] on div "No client selected" at bounding box center [357, 167] width 138 height 25
type input "orode"
click at [333, 226] on span "ORODENT LTD" at bounding box center [310, 230] width 58 height 8
click at [743, 163] on input "2025-08-11" at bounding box center [785, 168] width 183 height 28
click at [1480, 170] on button "Save task" at bounding box center [1505, 168] width 50 height 28
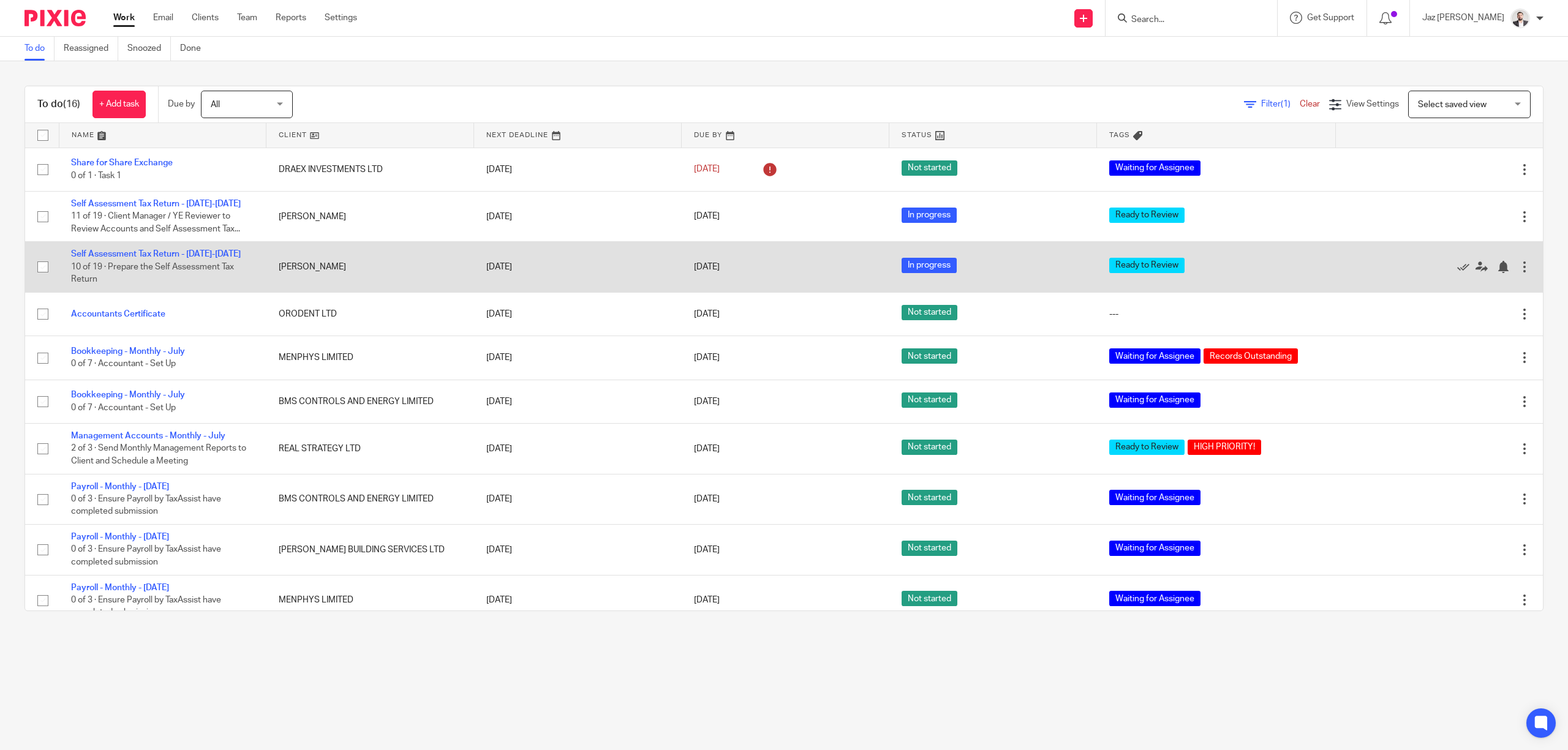
scroll to position [11, 0]
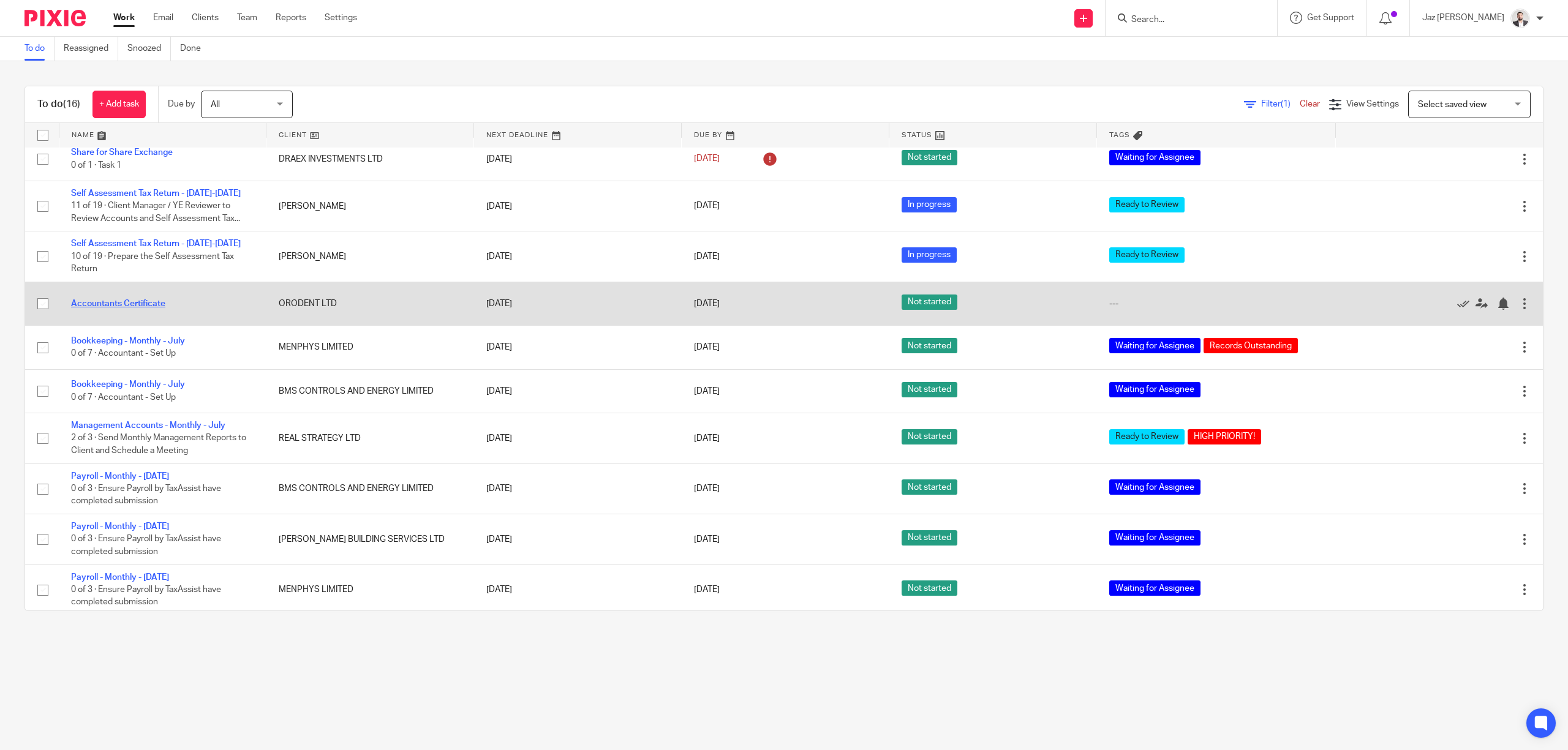
click at [119, 303] on link "Accountants Certificate" at bounding box center [118, 303] width 94 height 8
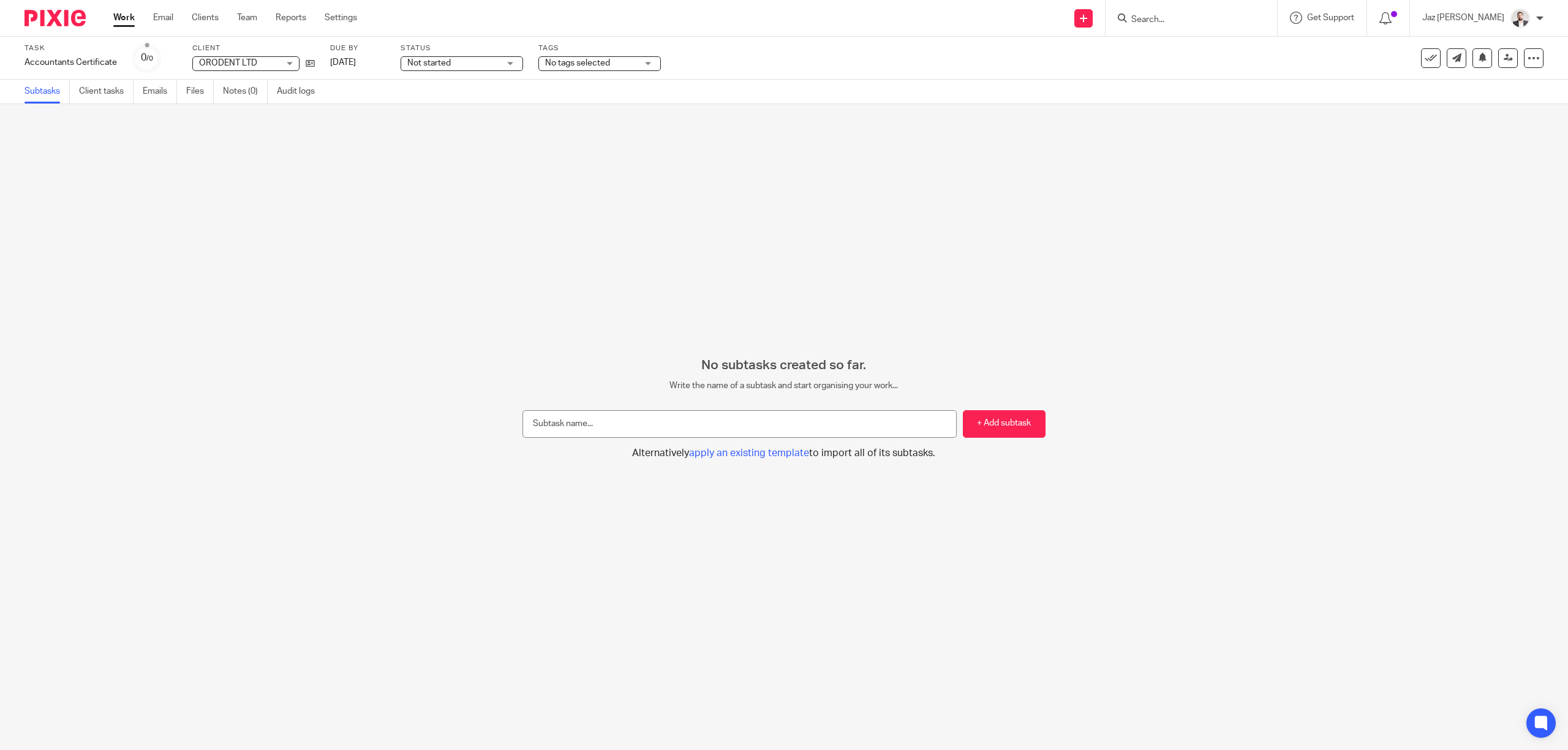
click at [582, 62] on span "No tags selected" at bounding box center [577, 63] width 65 height 8
click at [600, 77] on li "HIGH PRIORITY!" at bounding box center [599, 83] width 121 height 25
checkbox input "true"
click at [613, 167] on li "Waiting for Assignee" at bounding box center [599, 155] width 121 height 25
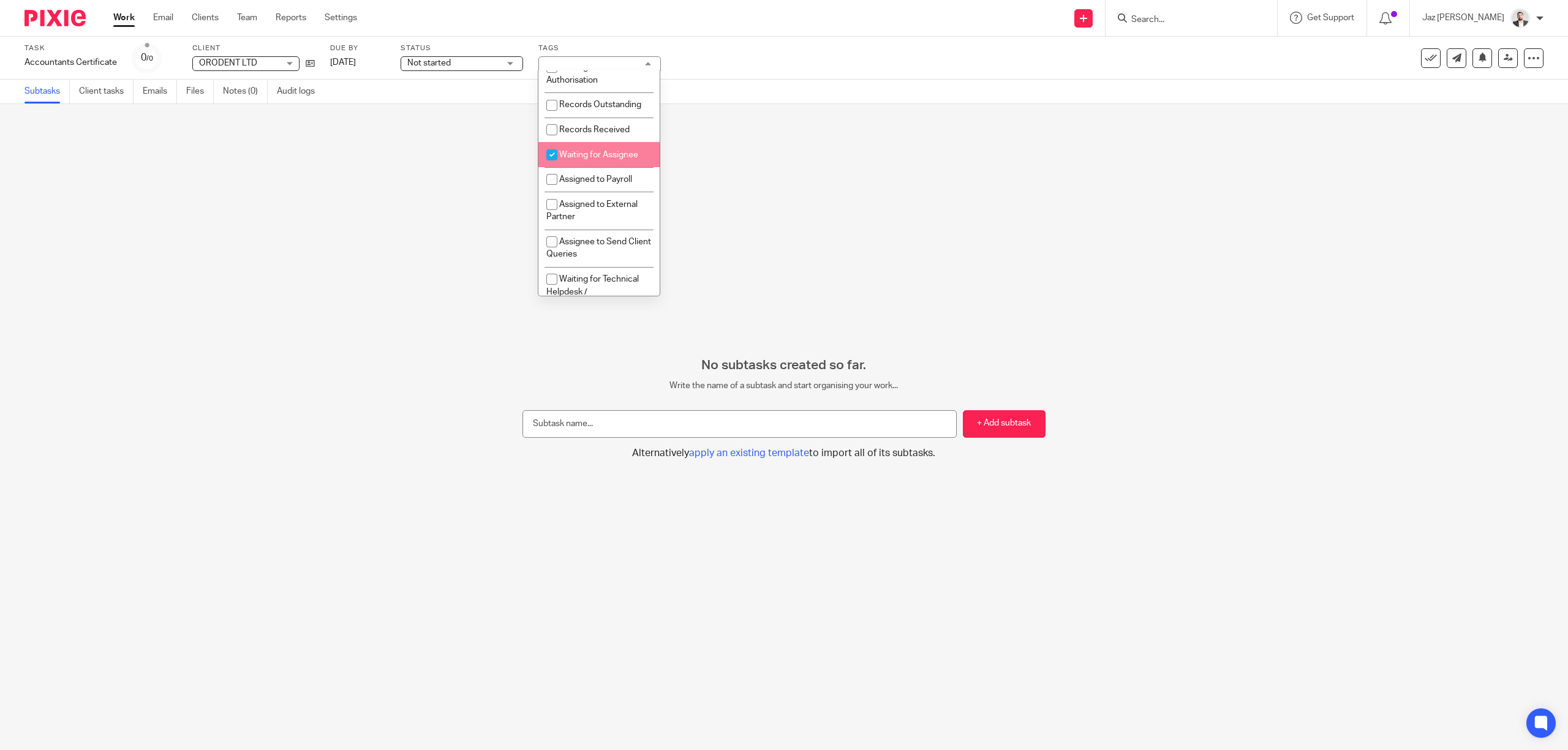
checkbox input "true"
click at [822, 270] on div "No subtasks created so far. Write the name of a subtask and start organising yo…" at bounding box center [784, 427] width 1568 height 646
click at [620, 415] on input "text" at bounding box center [739, 424] width 434 height 28
type input "D"
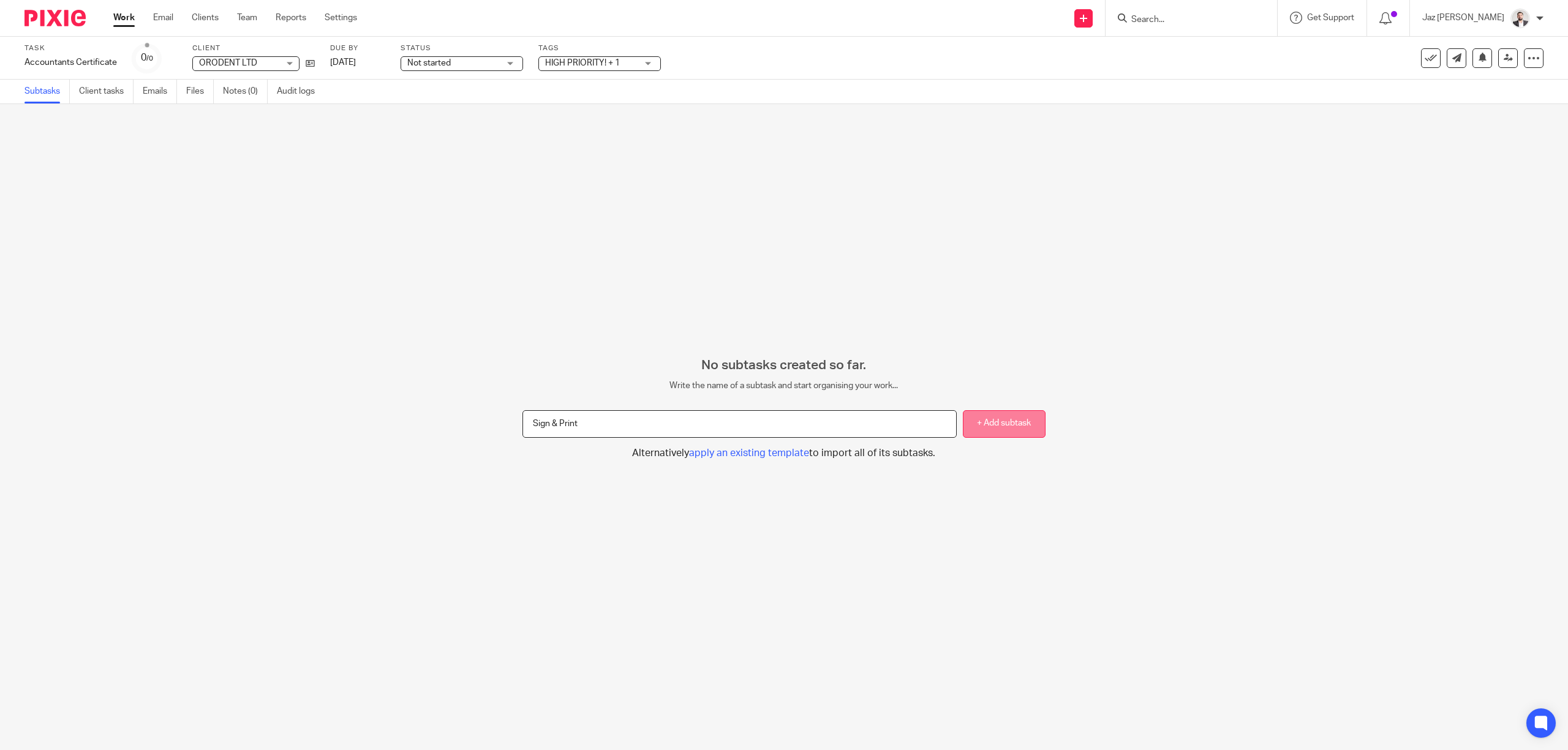
type input "Sign & Print"
click at [1004, 416] on button "+ Add subtask" at bounding box center [1004, 424] width 82 height 28
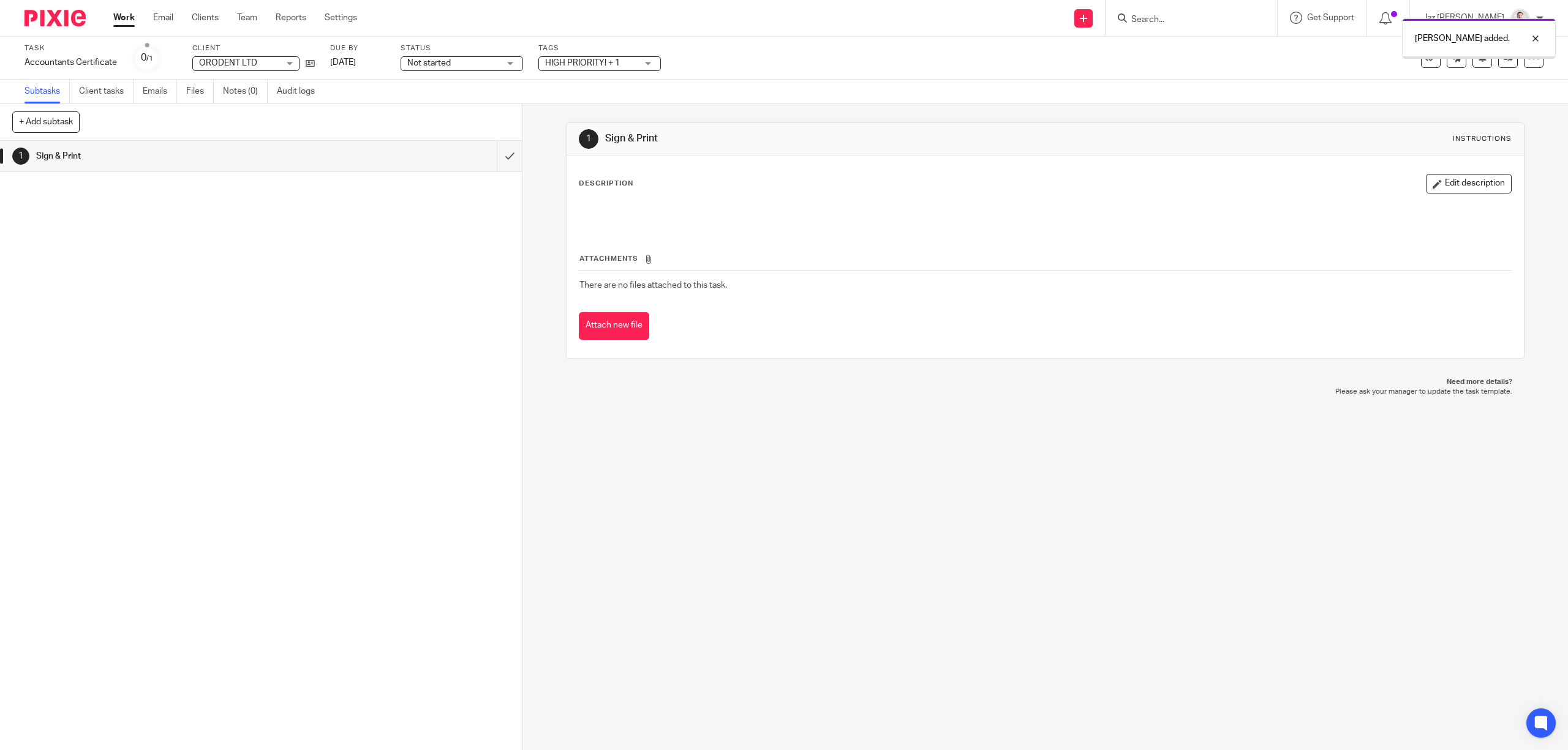
click at [1431, 182] on button "Edit description" at bounding box center [1468, 184] width 86 height 20
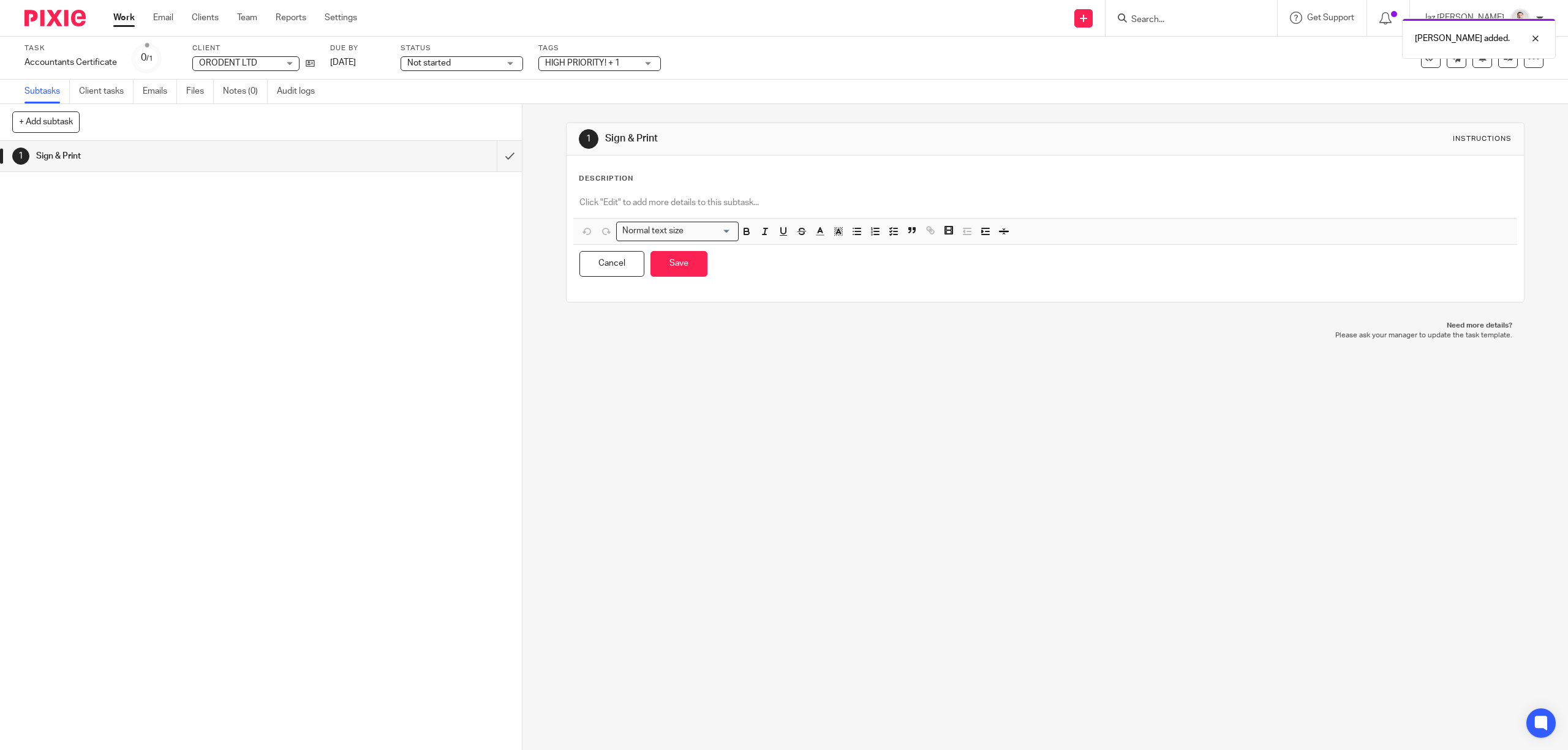
click at [859, 179] on div "Description" at bounding box center [1045, 179] width 932 height 10
click at [815, 202] on p at bounding box center [1045, 202] width 931 height 12
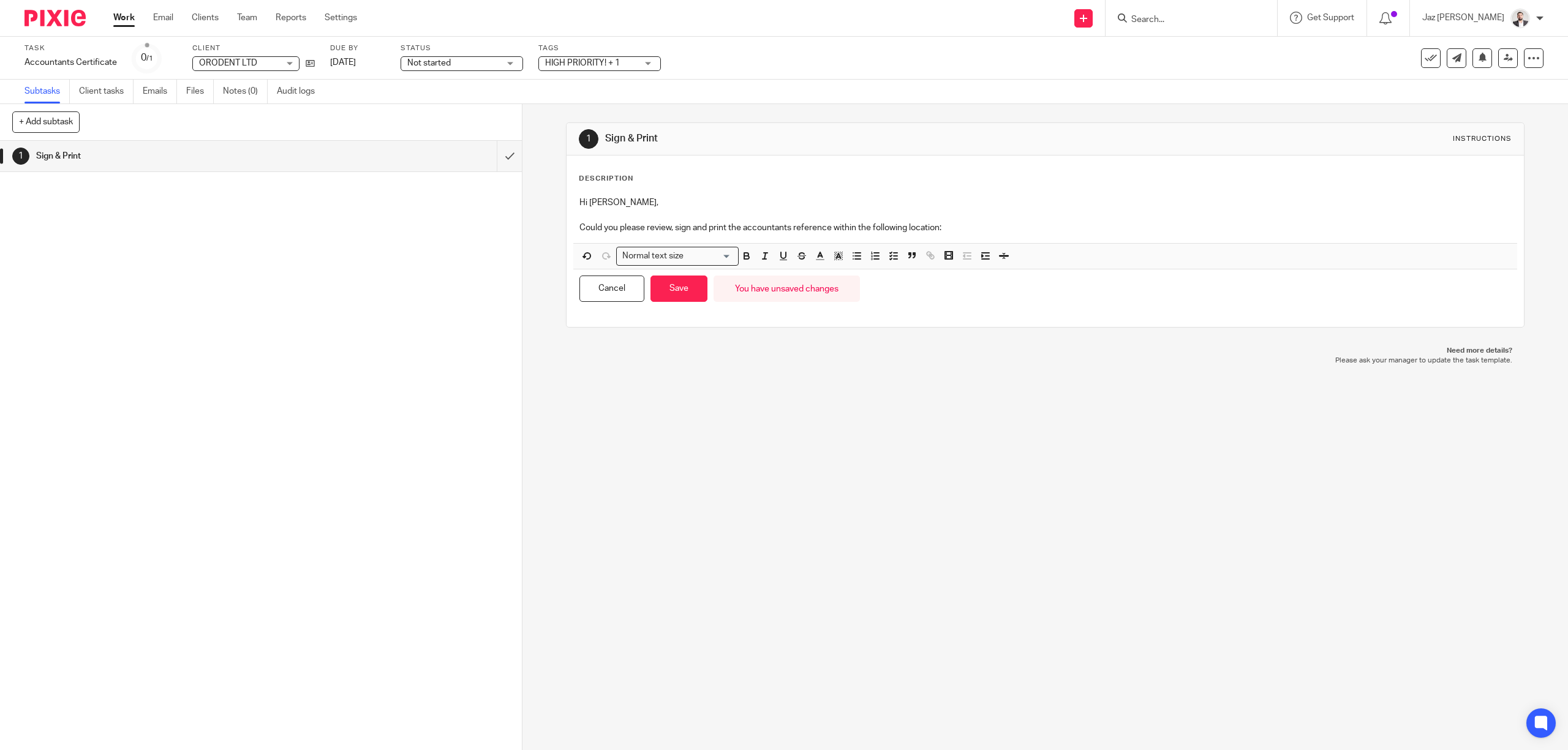
click at [973, 231] on p "Could you please review, sign and print the accountants reference within the fo…" at bounding box center [1045, 227] width 931 height 12
click at [691, 285] on button "Save" at bounding box center [679, 289] width 57 height 26
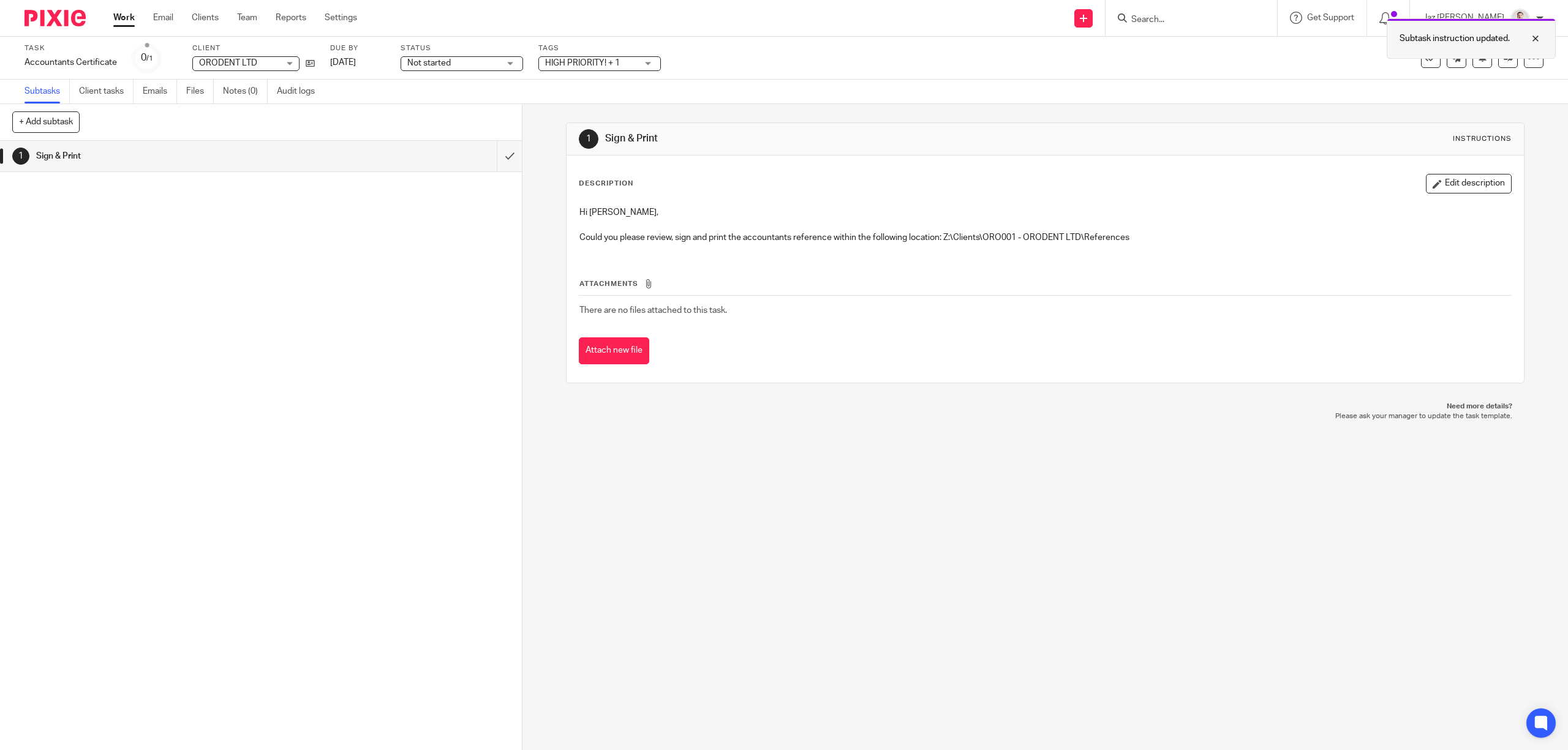
click at [1539, 35] on div at bounding box center [1526, 38] width 33 height 15
click at [1503, 62] on icon at bounding box center [1507, 57] width 9 height 9
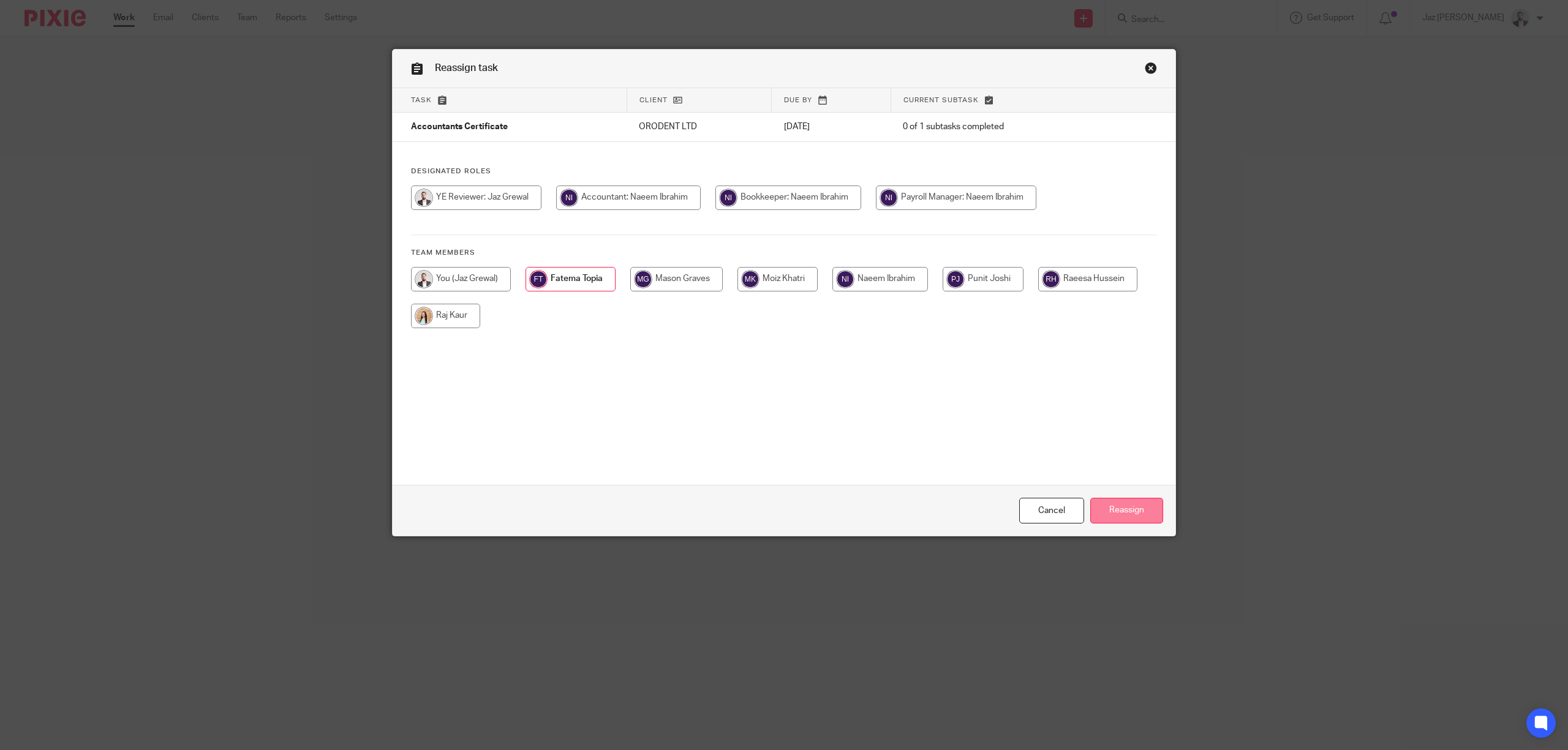
click at [1112, 508] on input "Reassign" at bounding box center [1126, 511] width 73 height 26
